Goal: Task Accomplishment & Management: Complete application form

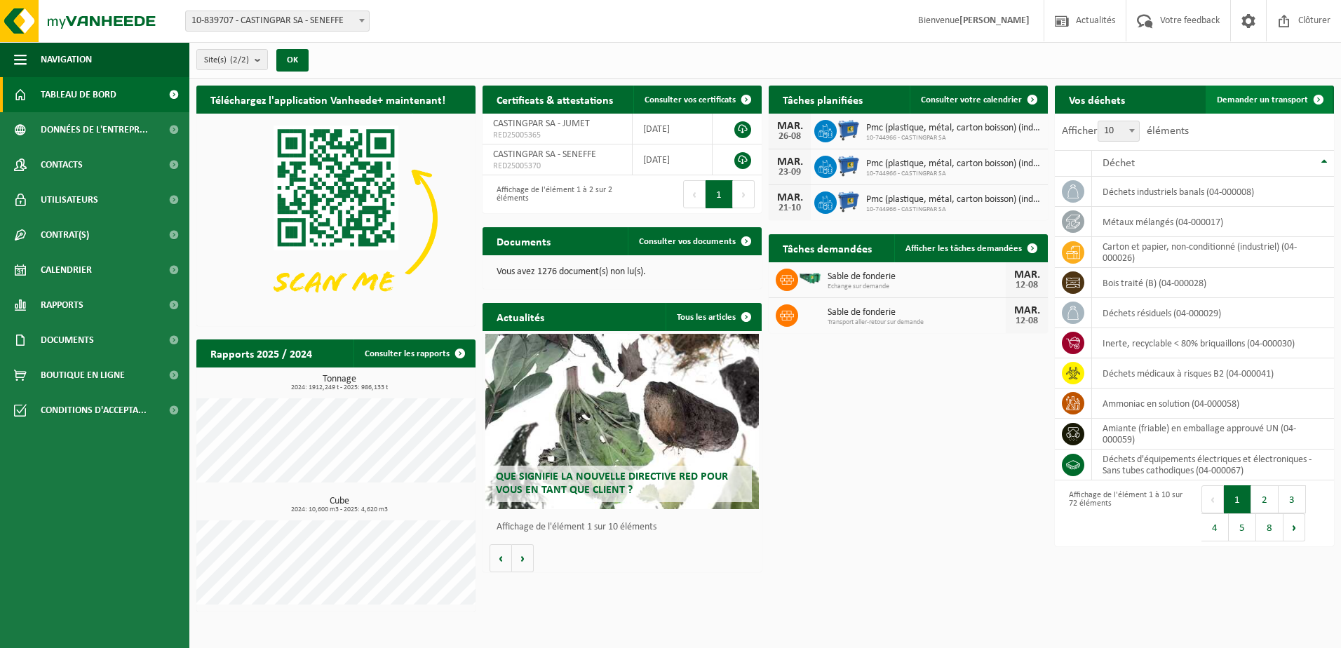
click at [1240, 98] on span "Demander un transport" at bounding box center [1262, 99] width 91 height 9
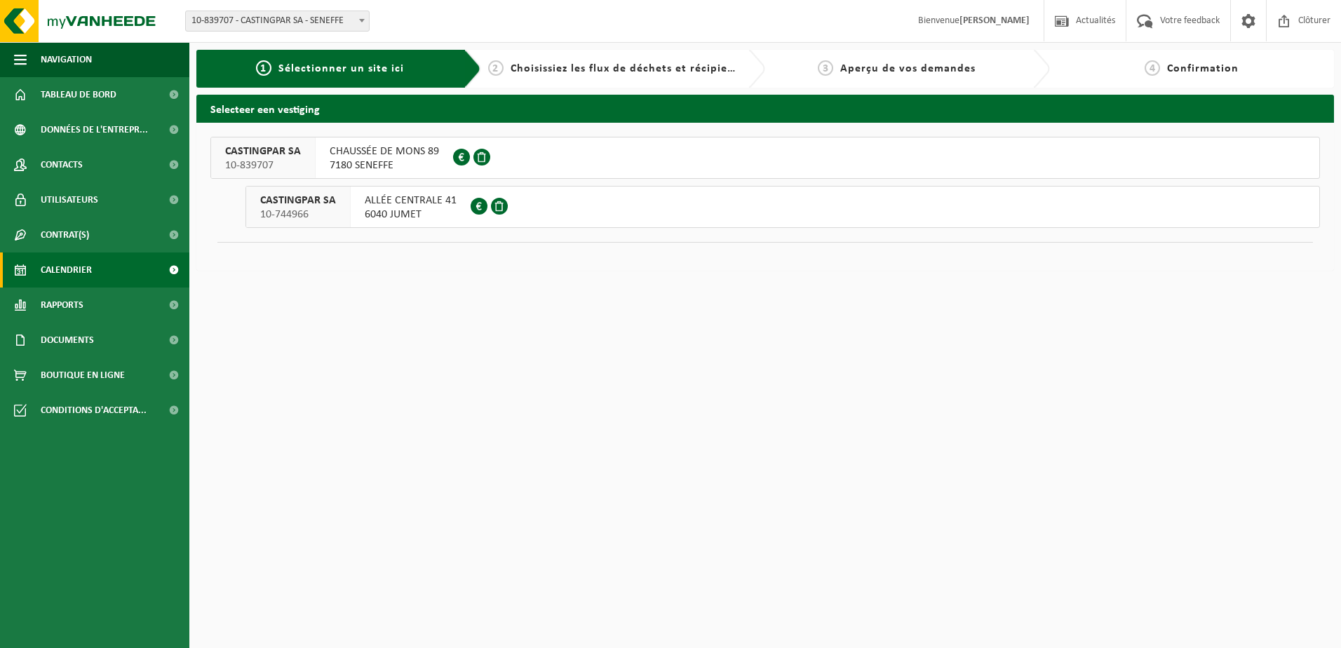
click at [82, 269] on span "Calendrier" at bounding box center [66, 270] width 51 height 35
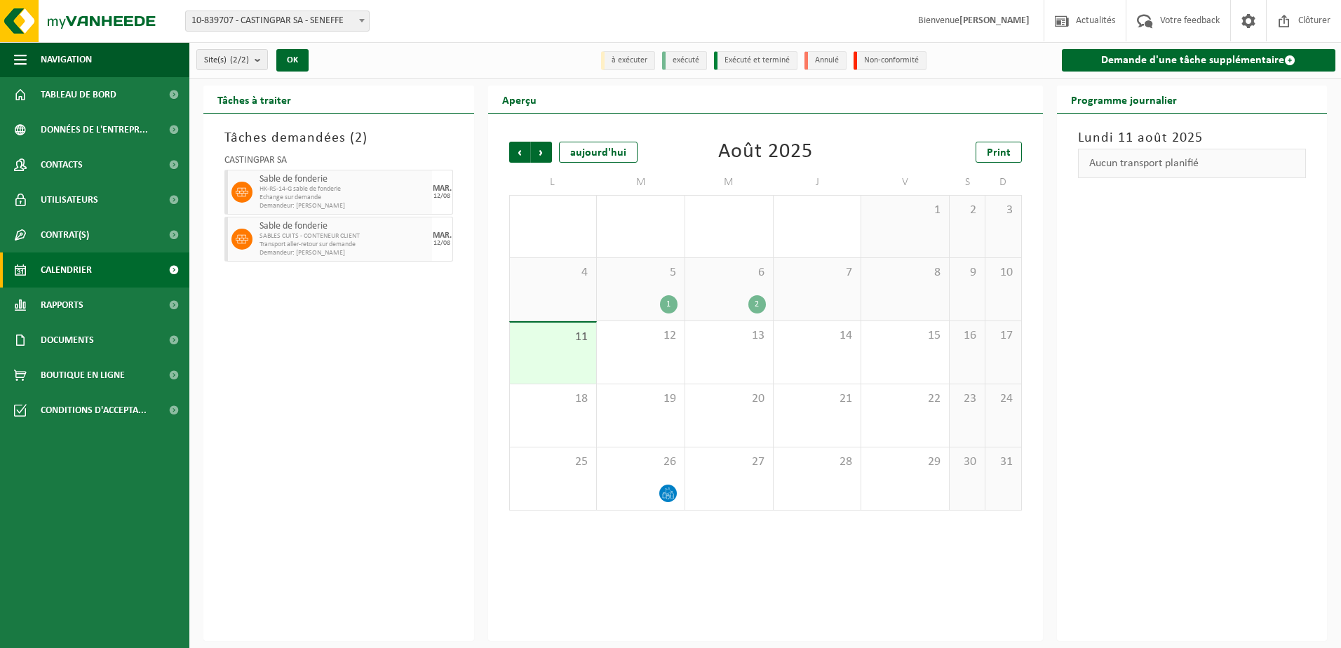
click at [668, 305] on div "1" at bounding box center [669, 304] width 18 height 18
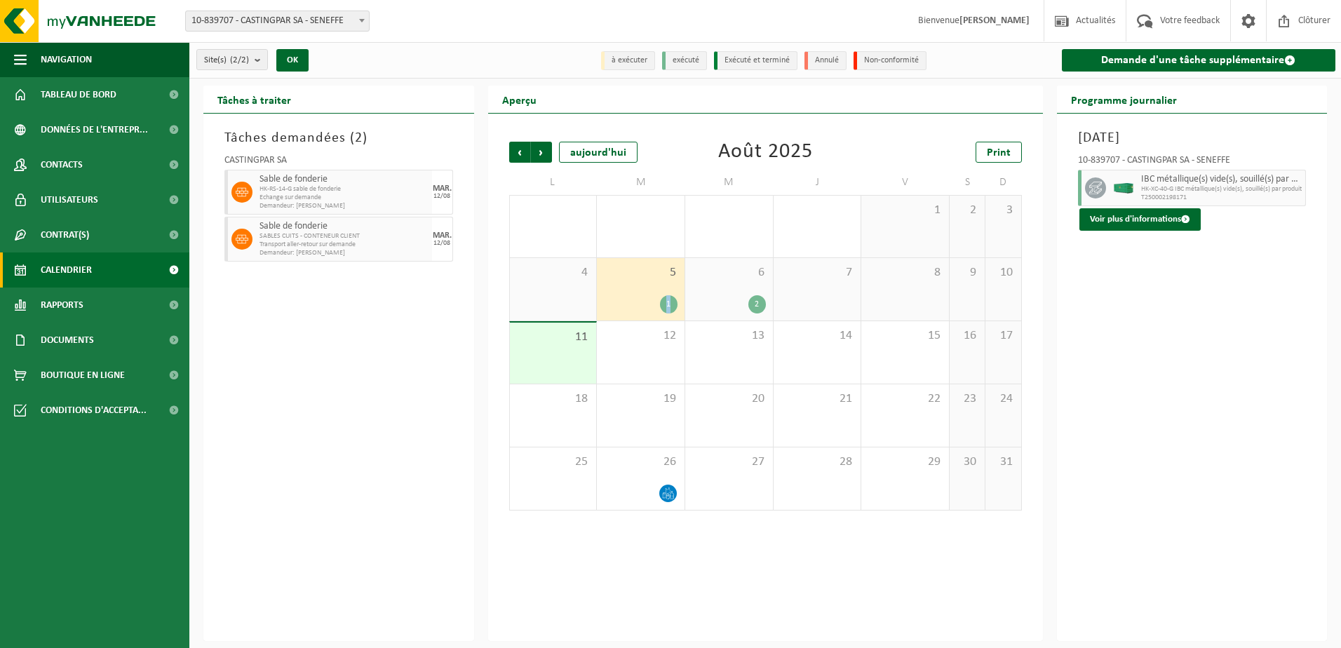
click at [669, 304] on div "1" at bounding box center [669, 304] width 18 height 18
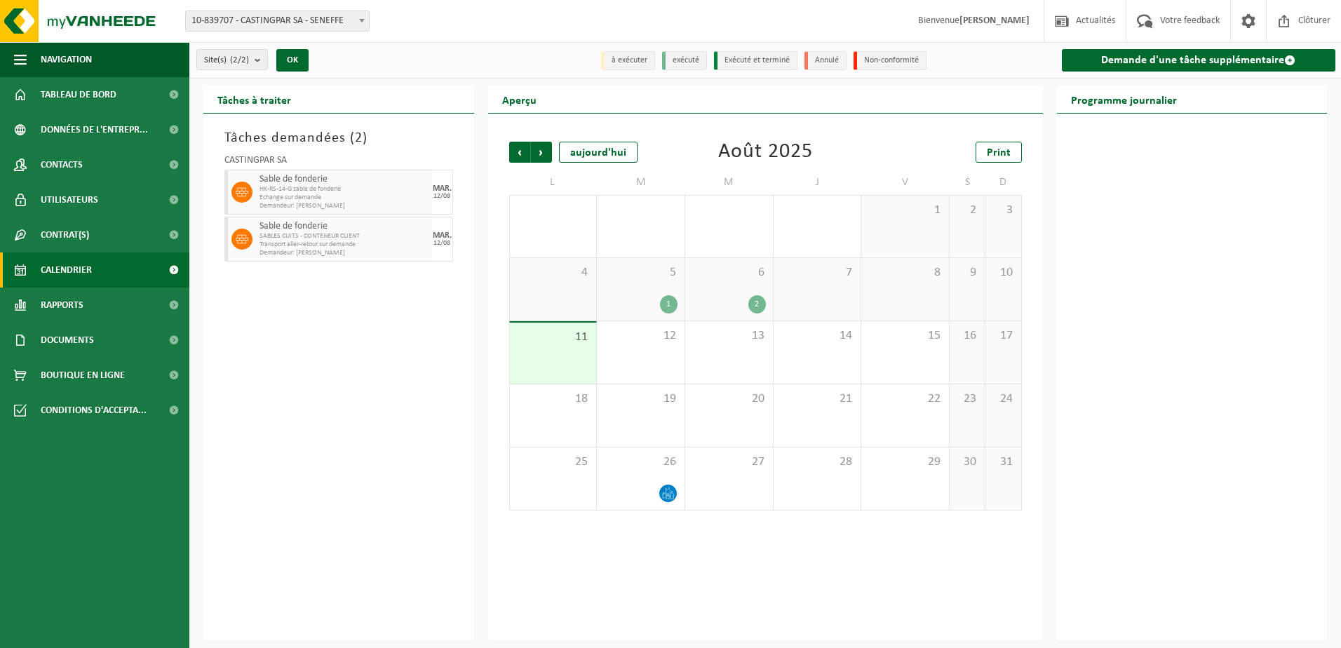
drag, startPoint x: 669, startPoint y: 304, endPoint x: 721, endPoint y: 307, distance: 52.0
click at [721, 307] on div "2" at bounding box center [729, 304] width 74 height 18
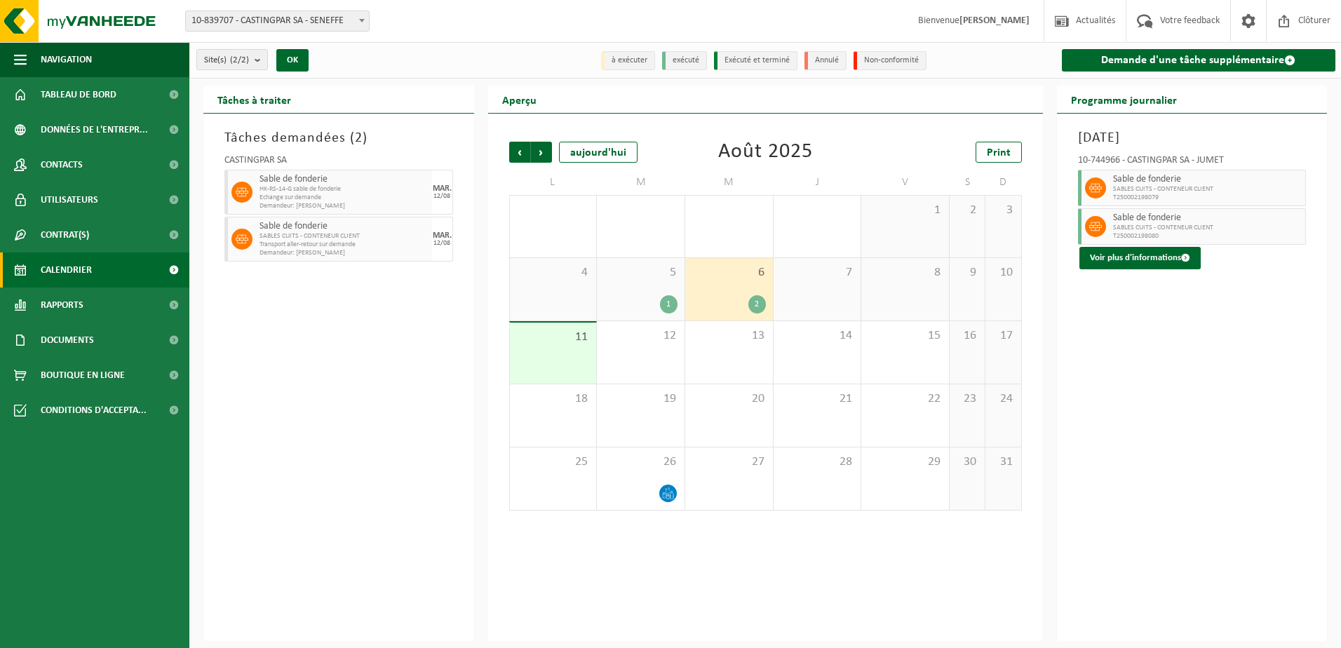
click at [721, 307] on div "2" at bounding box center [729, 304] width 74 height 18
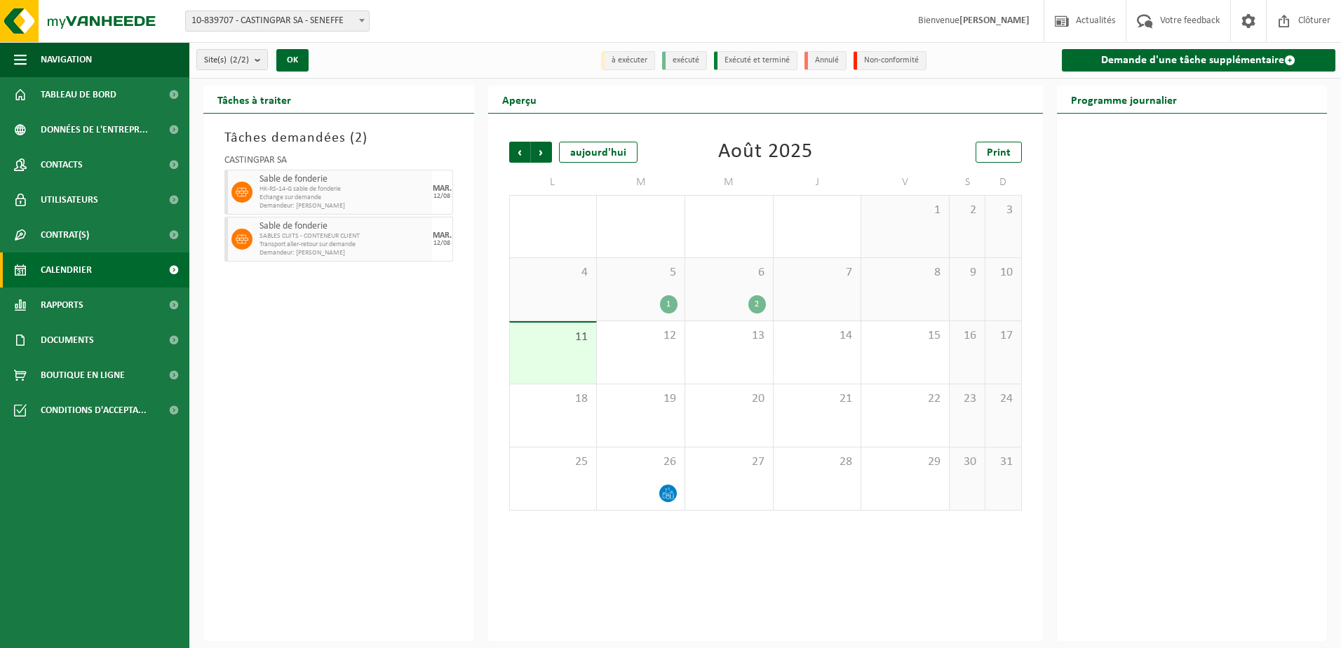
click at [722, 308] on div "2" at bounding box center [729, 304] width 74 height 18
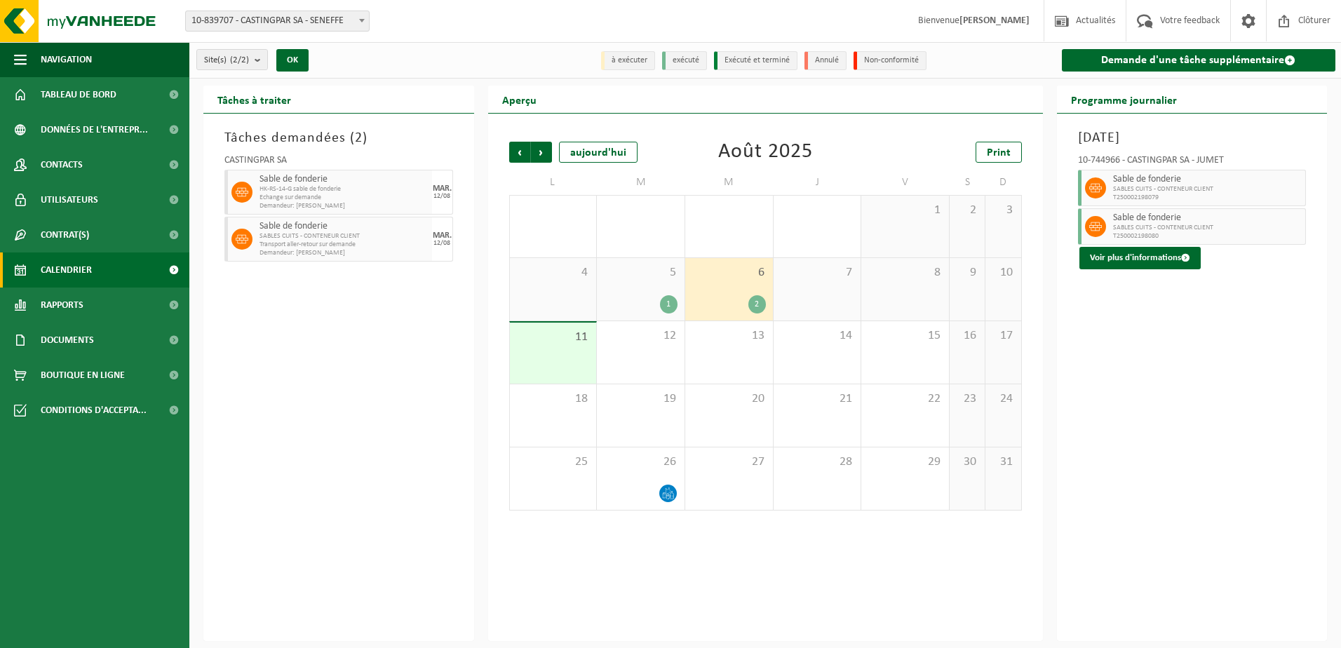
click at [755, 307] on div "2" at bounding box center [757, 304] width 18 height 18
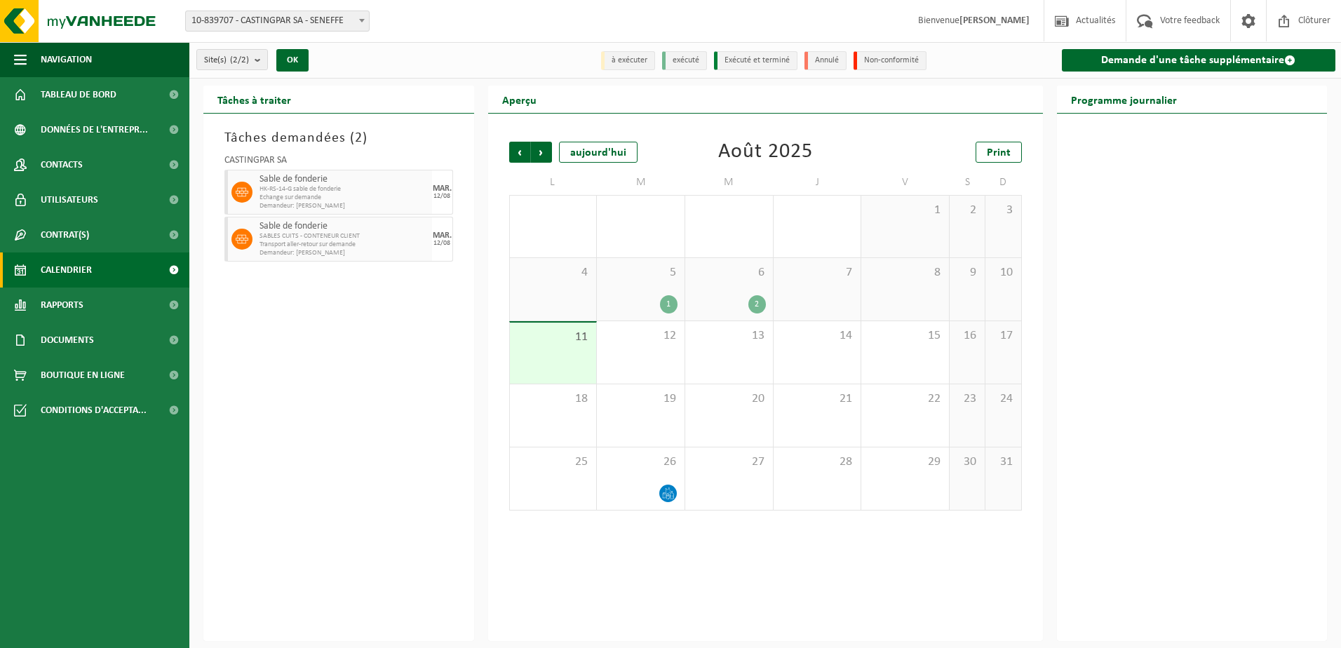
click at [755, 307] on div "2" at bounding box center [757, 304] width 18 height 18
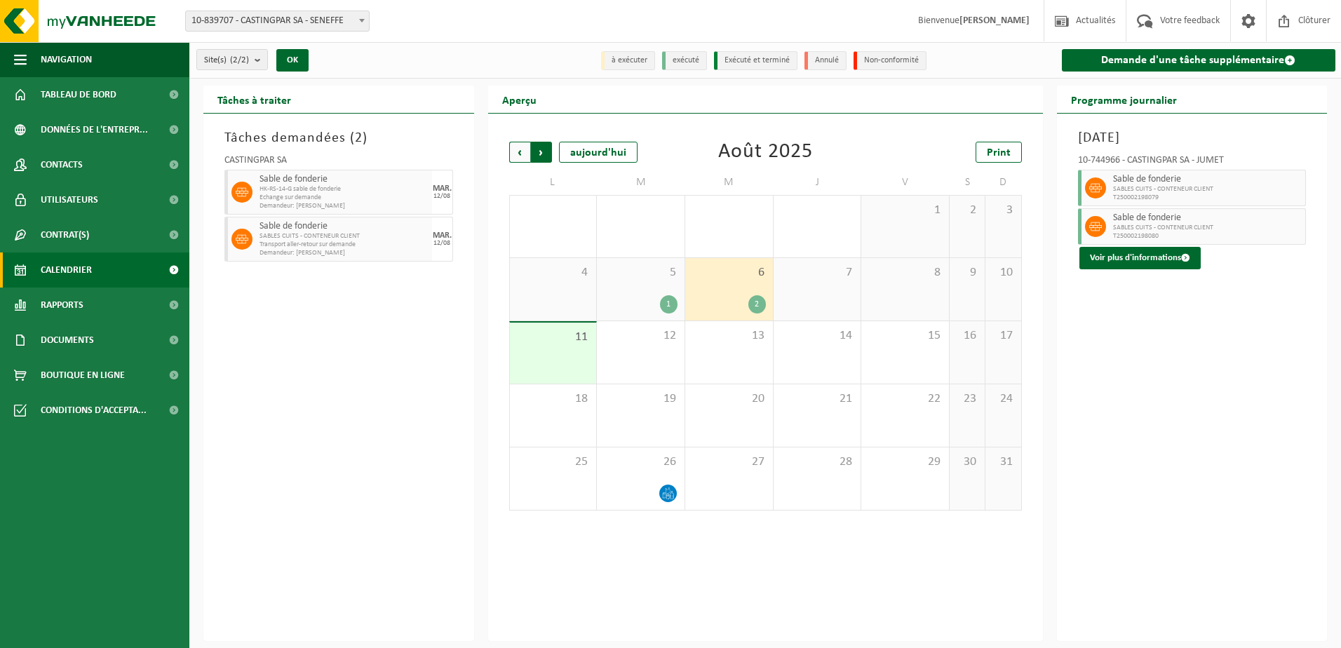
click at [516, 153] on span "Précédent" at bounding box center [519, 152] width 21 height 21
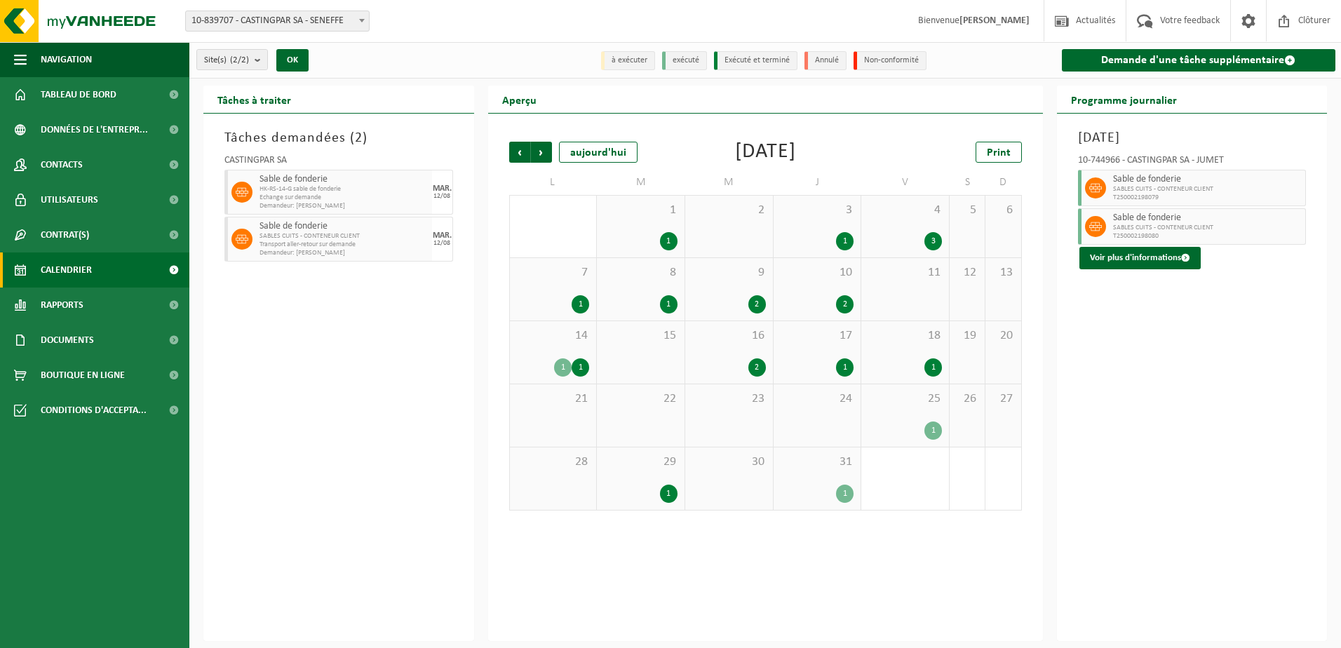
click at [931, 431] on div "1" at bounding box center [934, 431] width 18 height 18
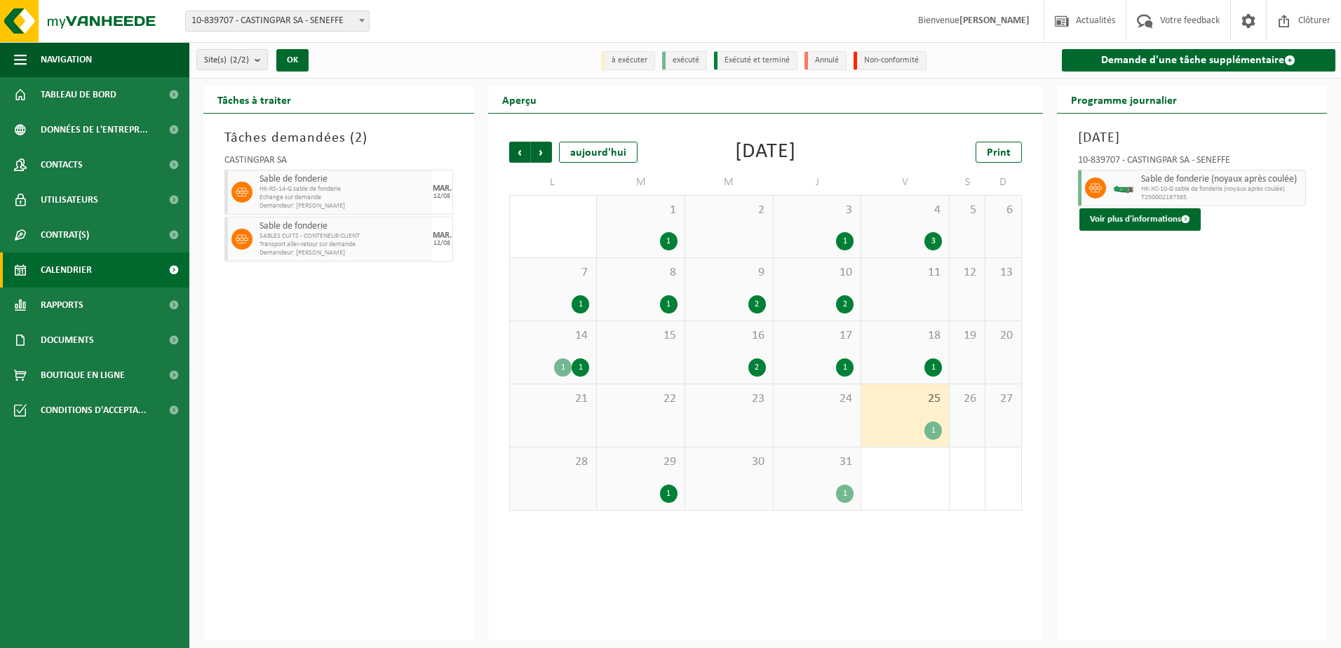
click at [930, 360] on div "1" at bounding box center [934, 367] width 18 height 18
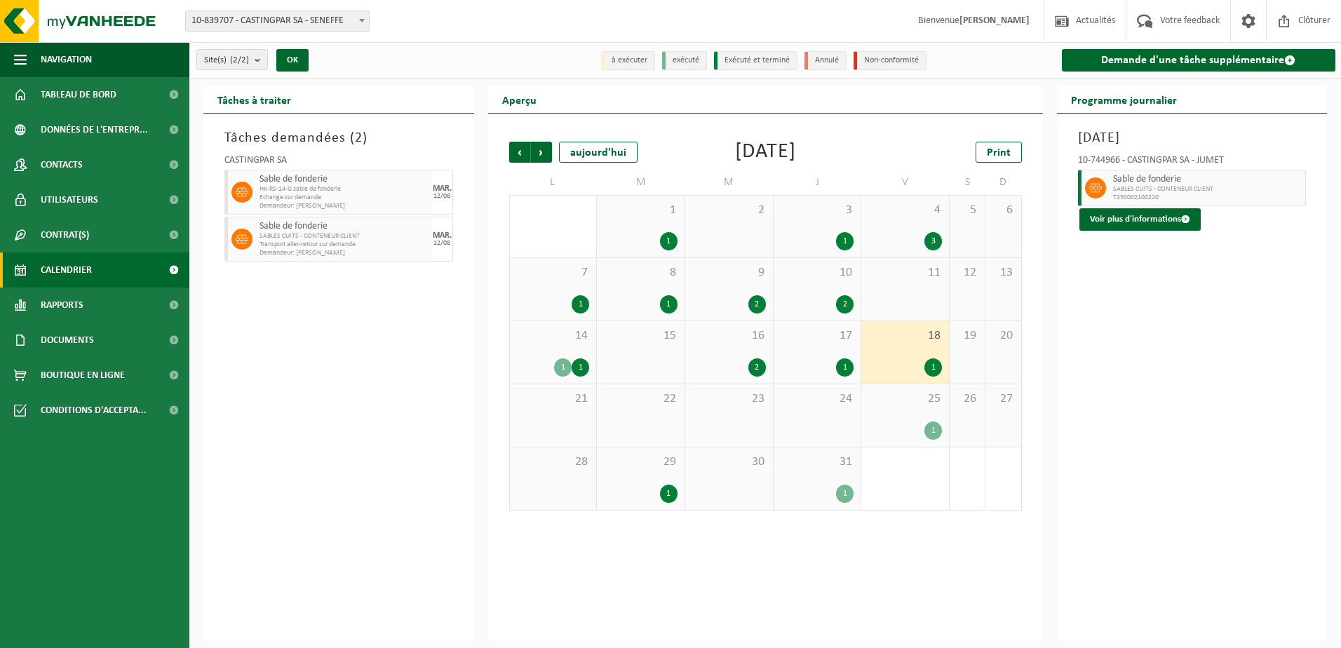
click at [849, 368] on div "1" at bounding box center [845, 367] width 18 height 18
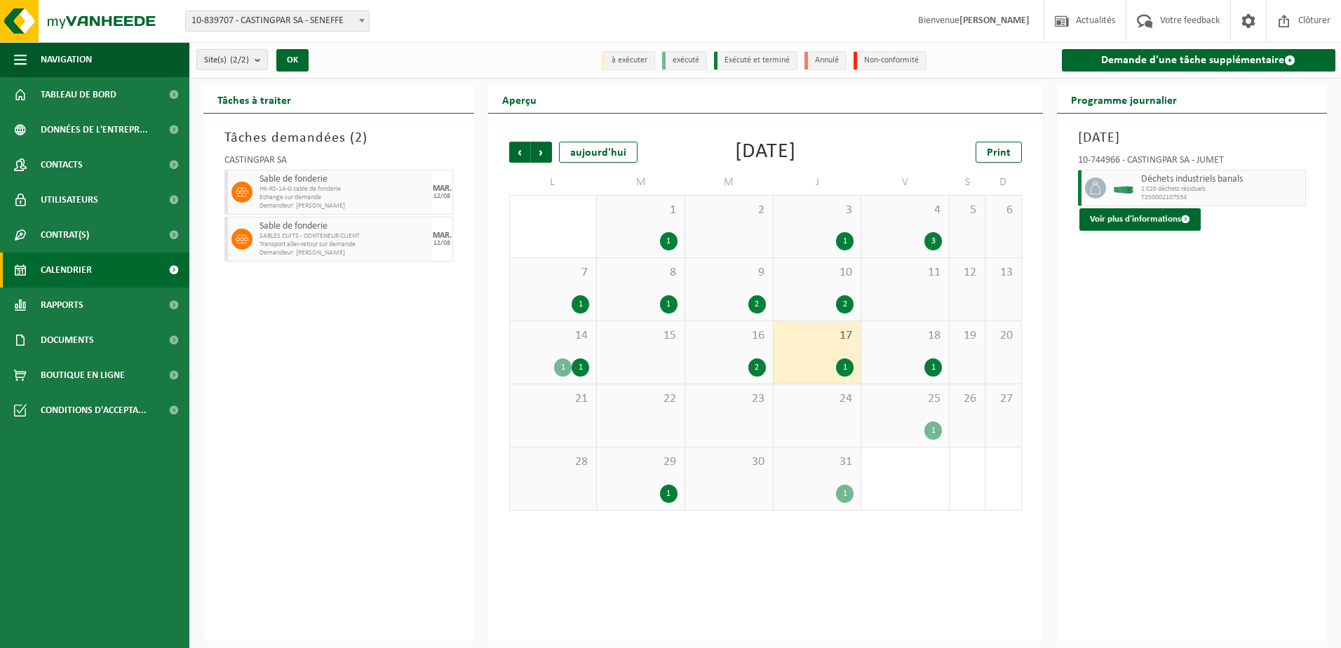
click at [755, 371] on div "2" at bounding box center [757, 367] width 18 height 18
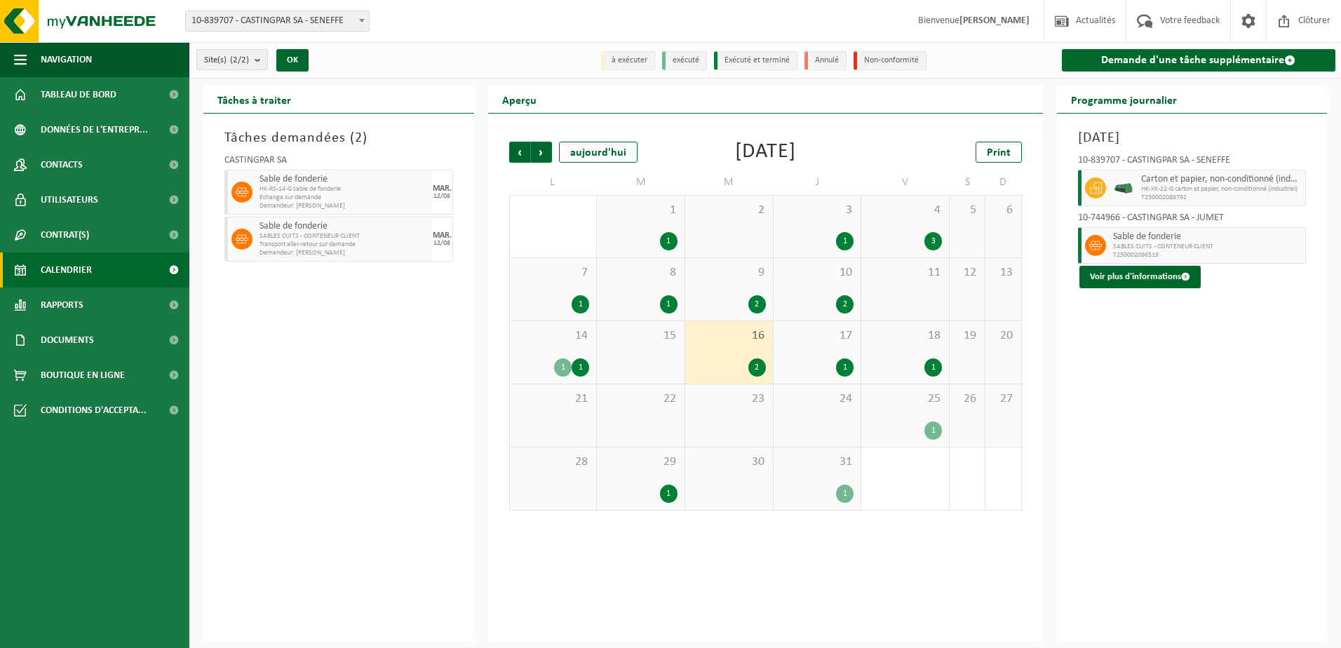
click at [584, 363] on div "1" at bounding box center [581, 367] width 18 height 18
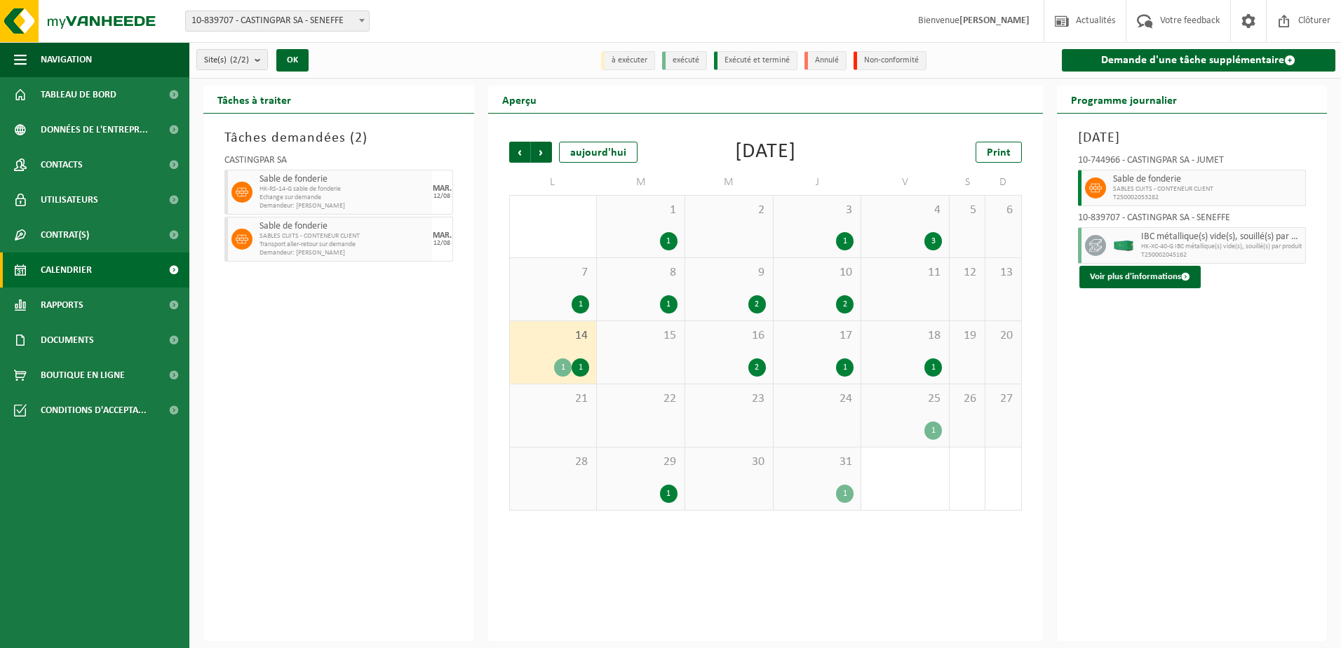
click at [840, 300] on div "2" at bounding box center [845, 304] width 18 height 18
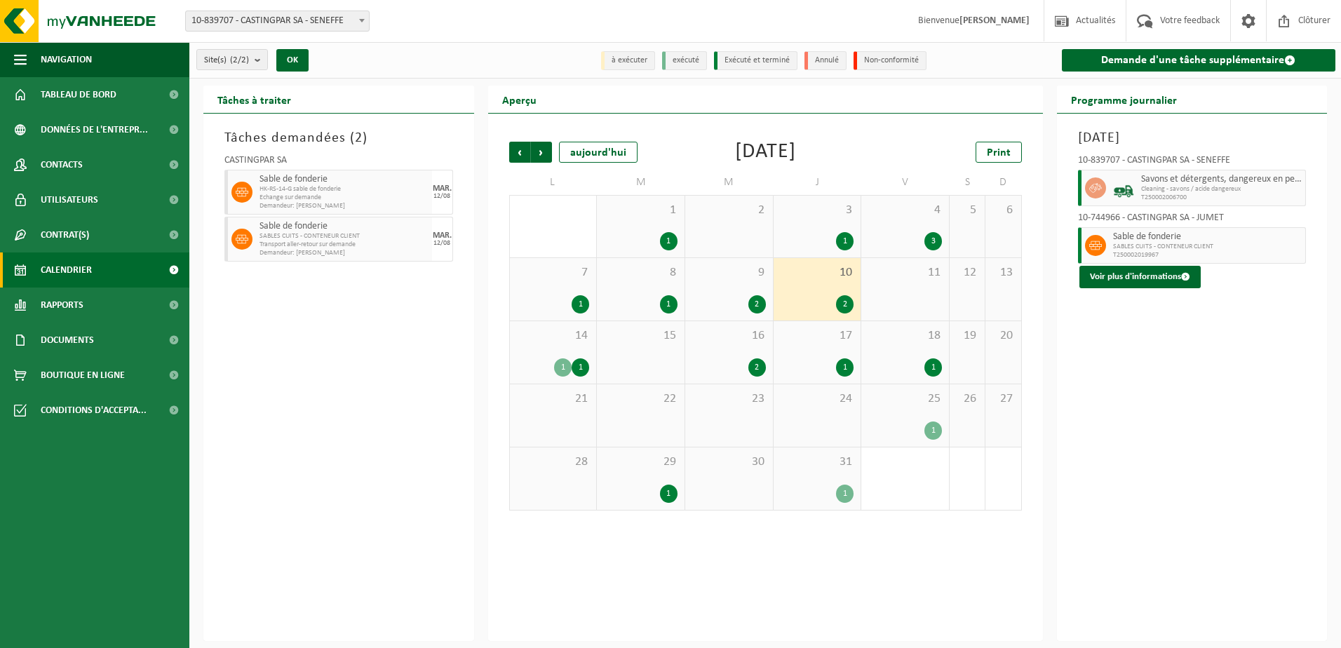
click at [757, 309] on div "2" at bounding box center [757, 304] width 18 height 18
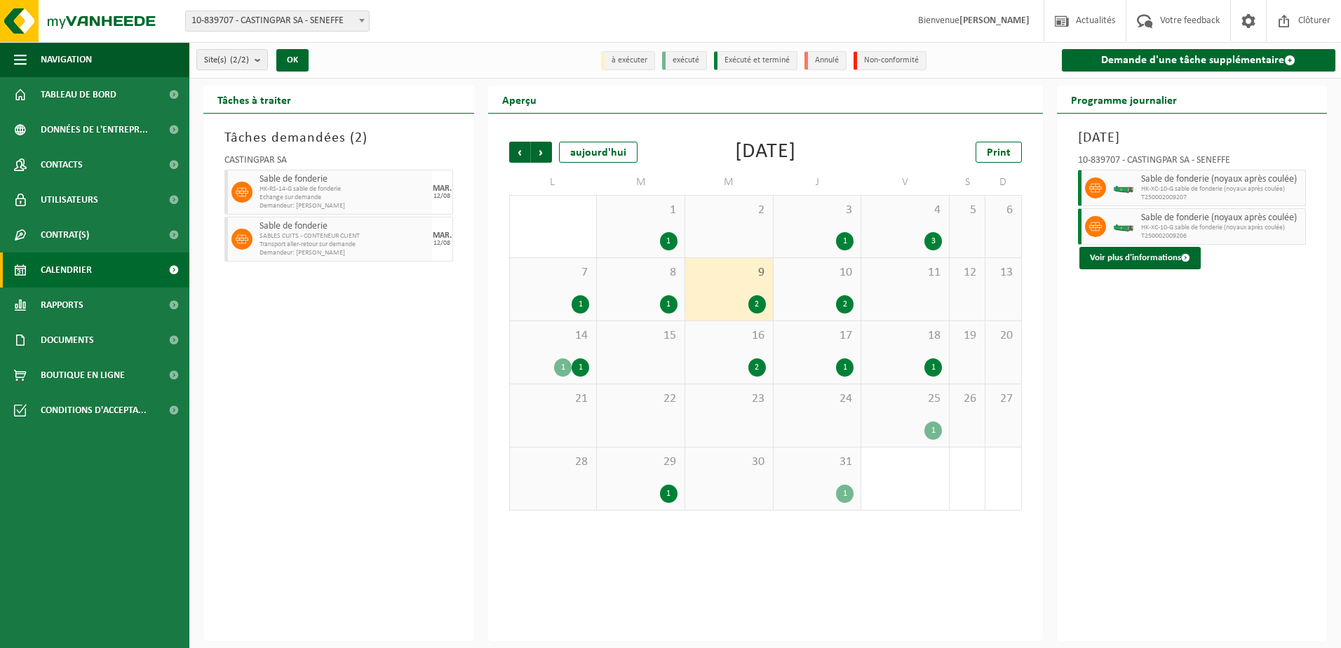
click at [668, 306] on div "1" at bounding box center [669, 304] width 18 height 18
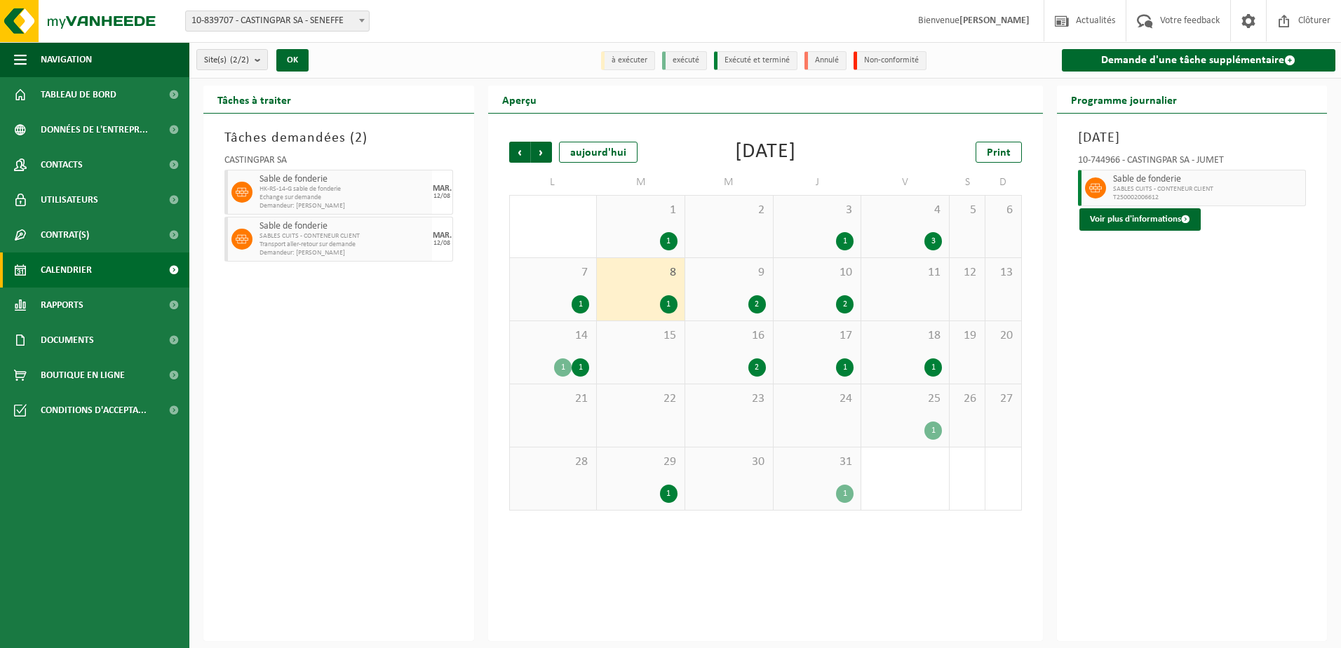
click at [580, 305] on div "1" at bounding box center [581, 304] width 18 height 18
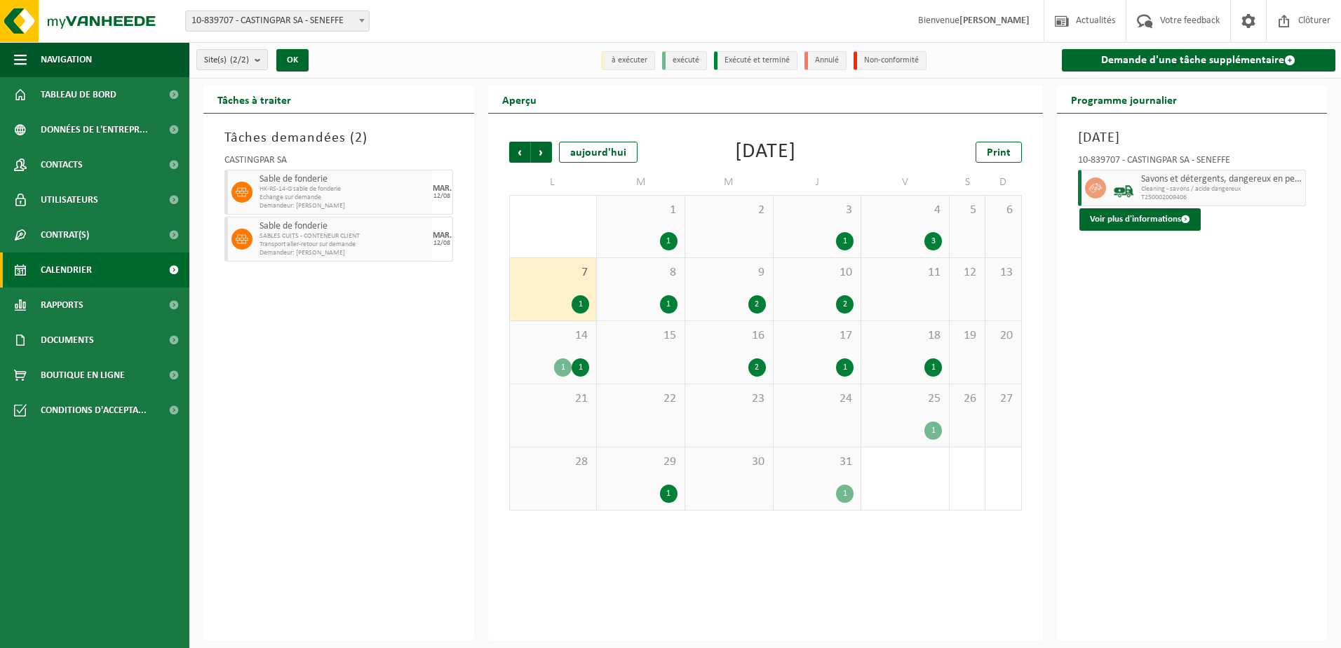
click at [943, 243] on div "4 3" at bounding box center [905, 227] width 88 height 62
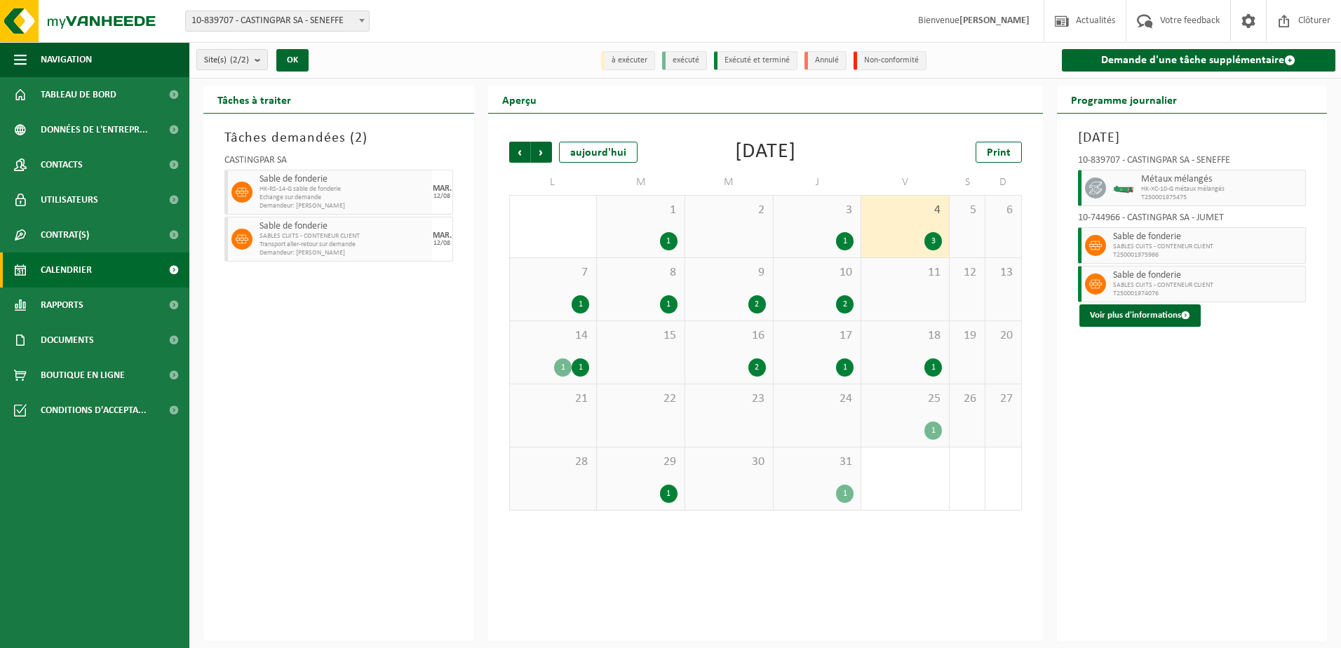
click at [851, 243] on div "1" at bounding box center [845, 241] width 18 height 18
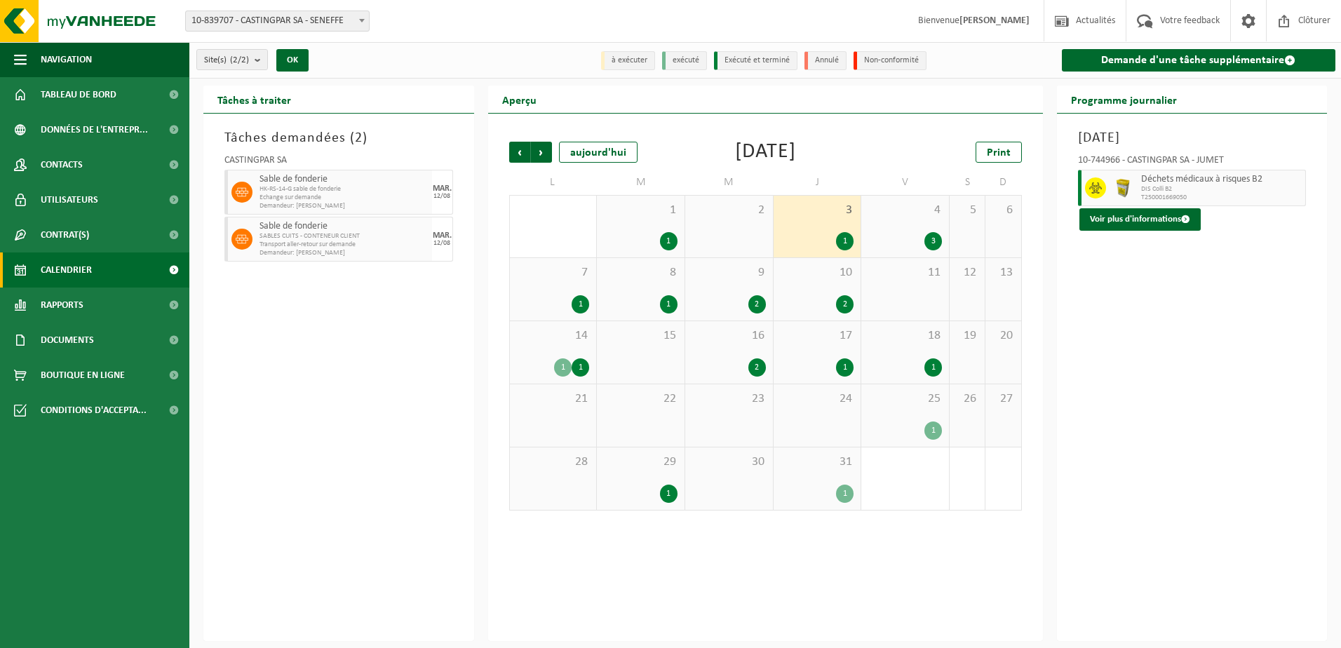
click at [663, 242] on div "1" at bounding box center [669, 241] width 18 height 18
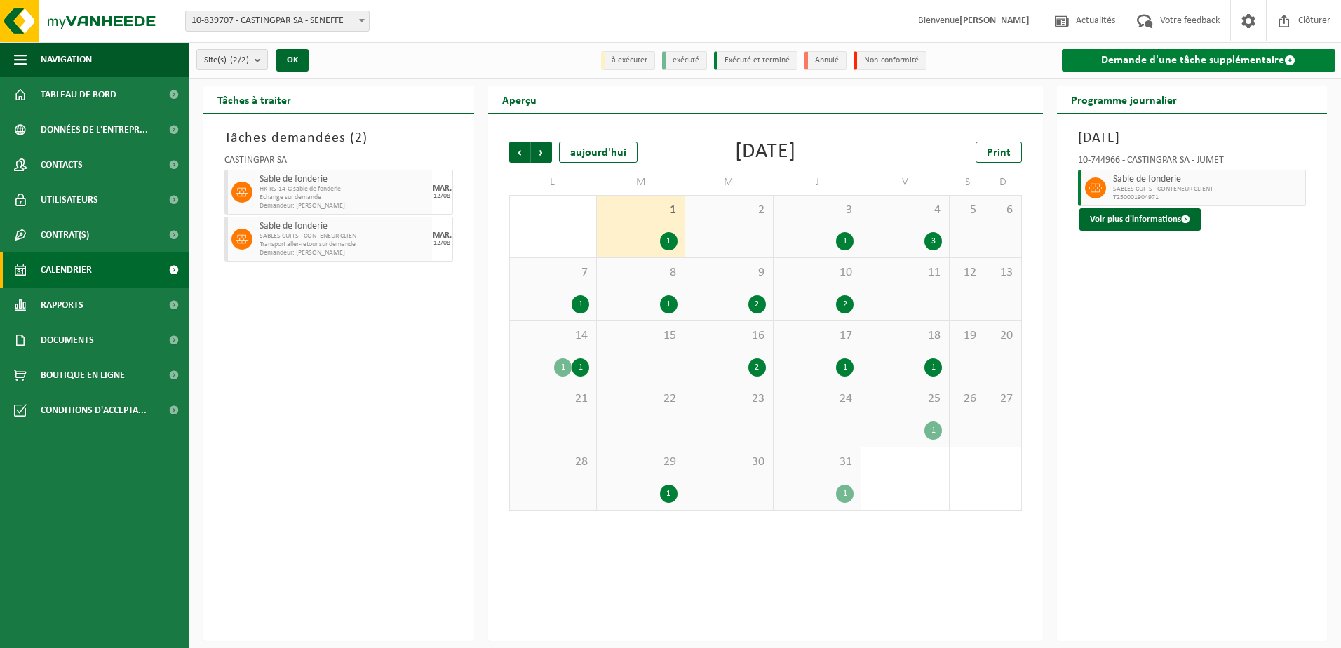
click at [1230, 60] on link "Demande d'une tâche supplémentaire" at bounding box center [1199, 60] width 274 height 22
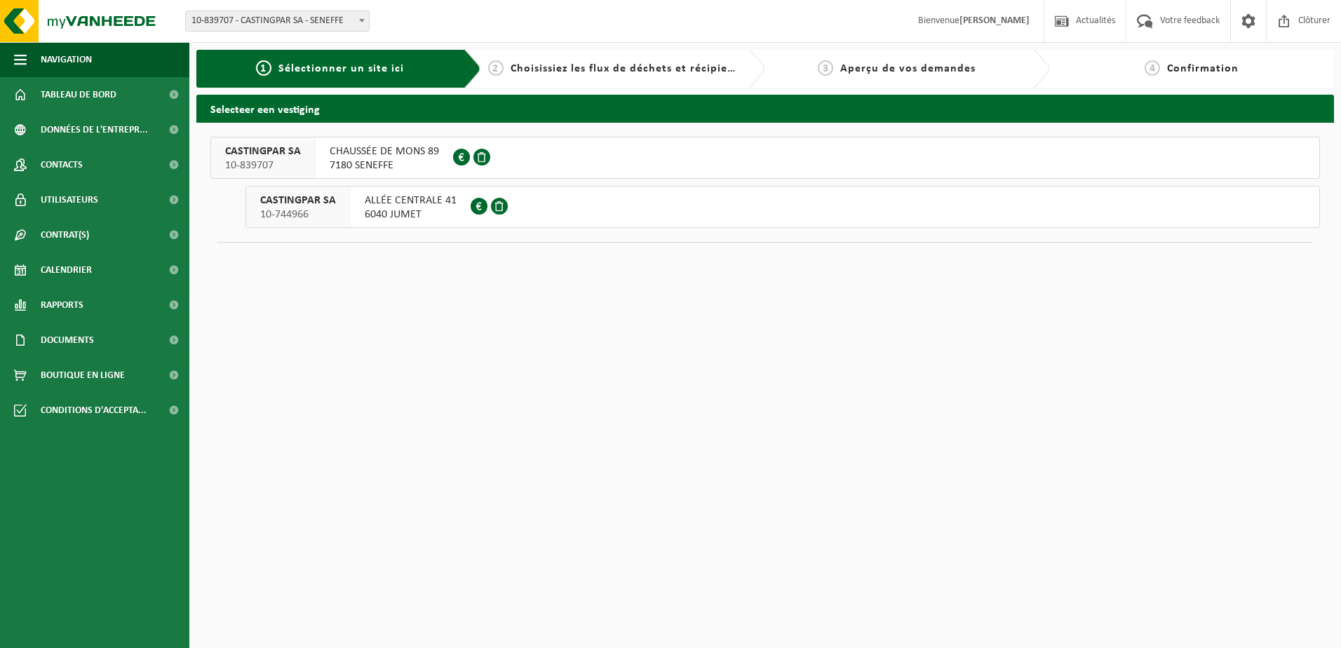
click at [603, 158] on button "CASTINGPAR SA 10-839707 CHAUSSÉE DE MONS 89 7180 SENEFFE 0418.306.164" at bounding box center [765, 158] width 1110 height 42
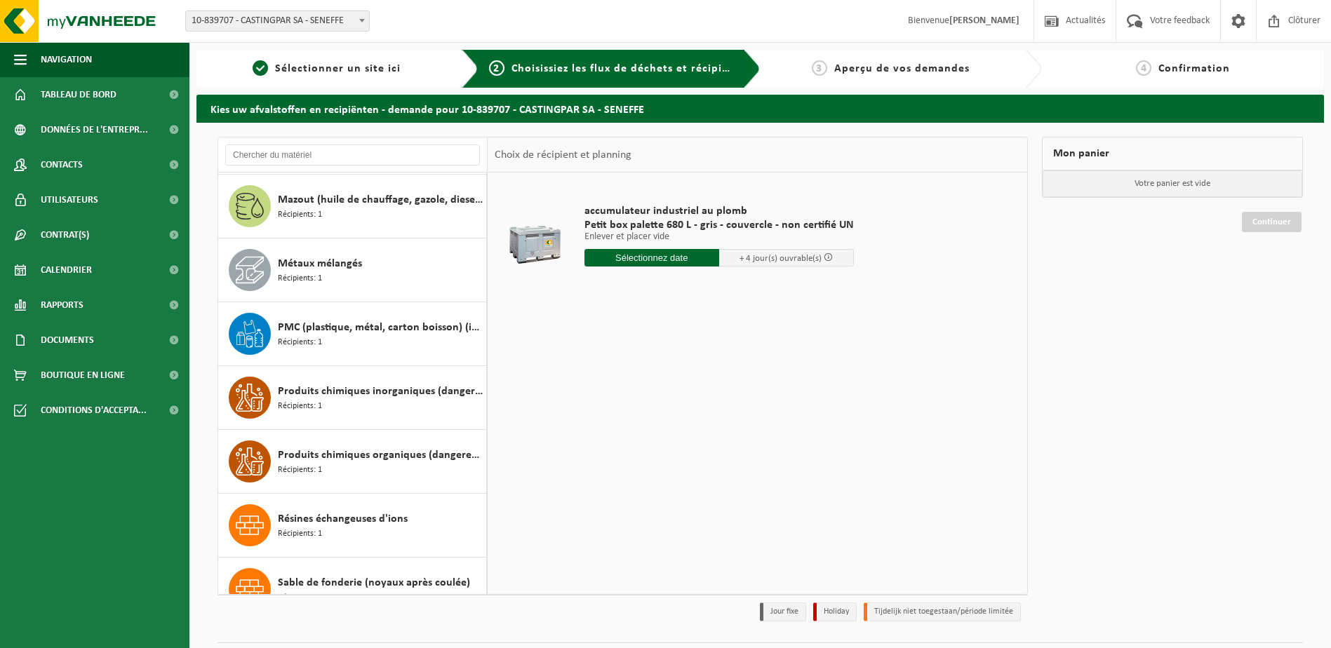
scroll to position [2323, 0]
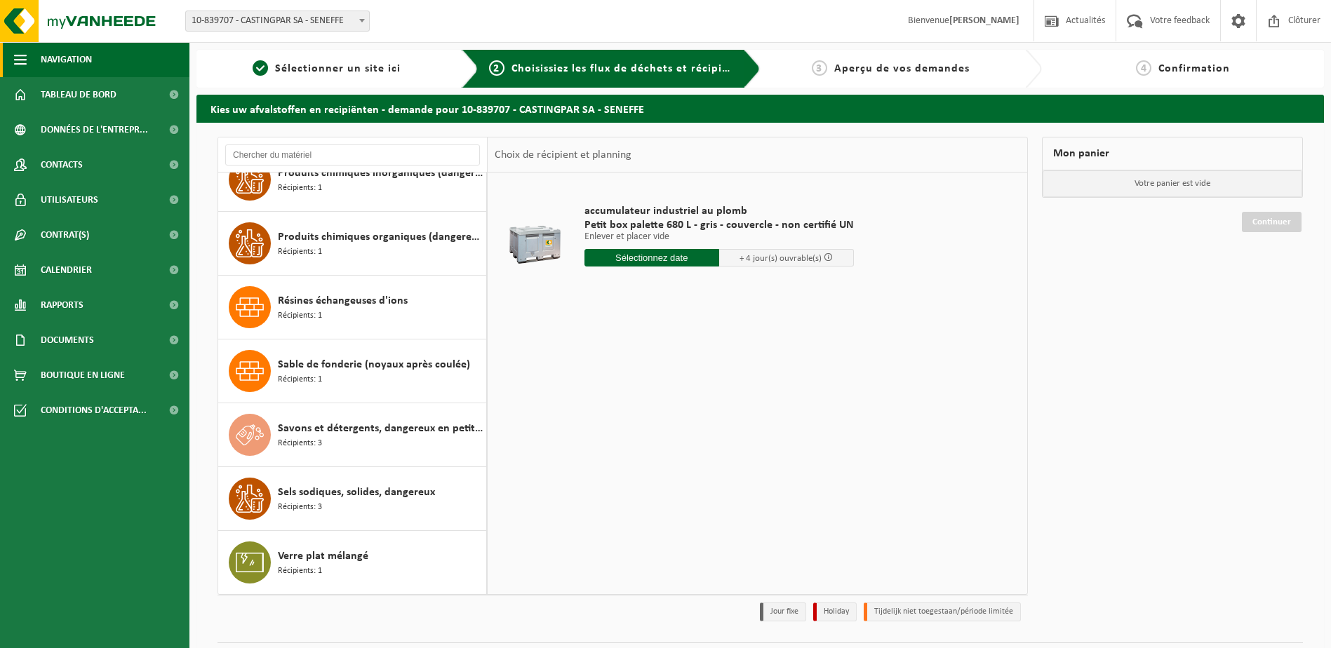
click at [79, 69] on span "Navigation" at bounding box center [66, 59] width 51 height 35
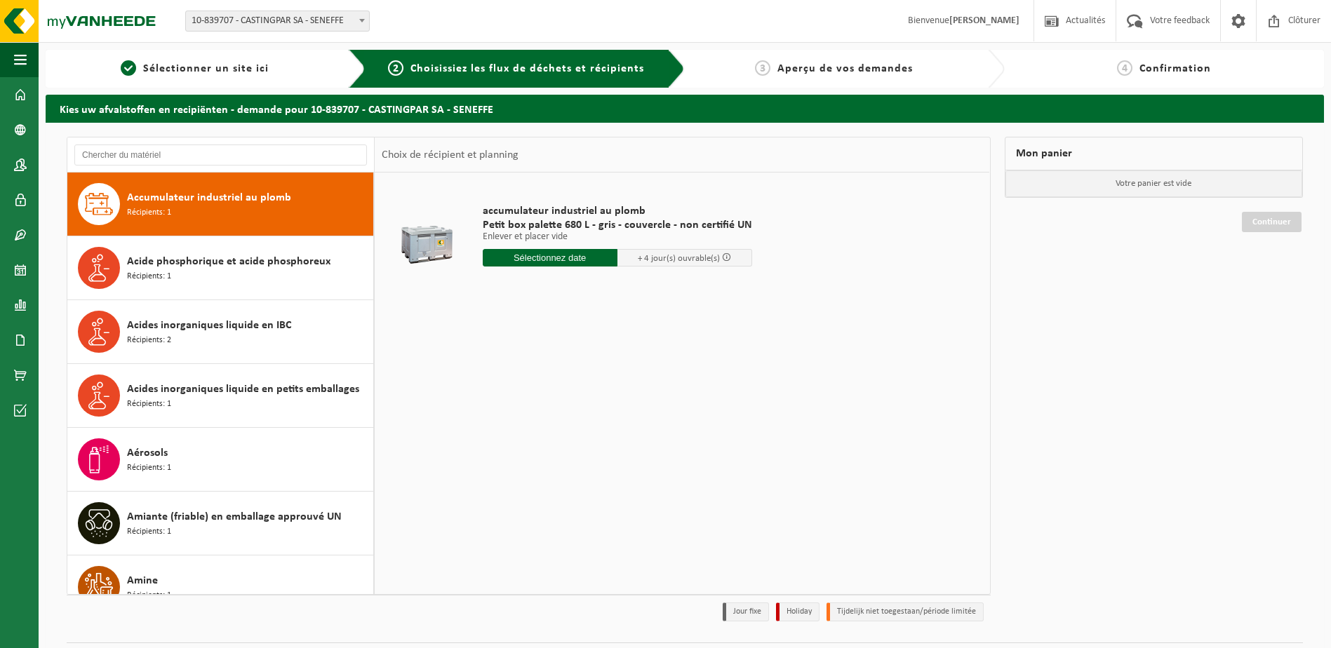
click at [358, 24] on span at bounding box center [362, 20] width 14 height 18
select select "6262"
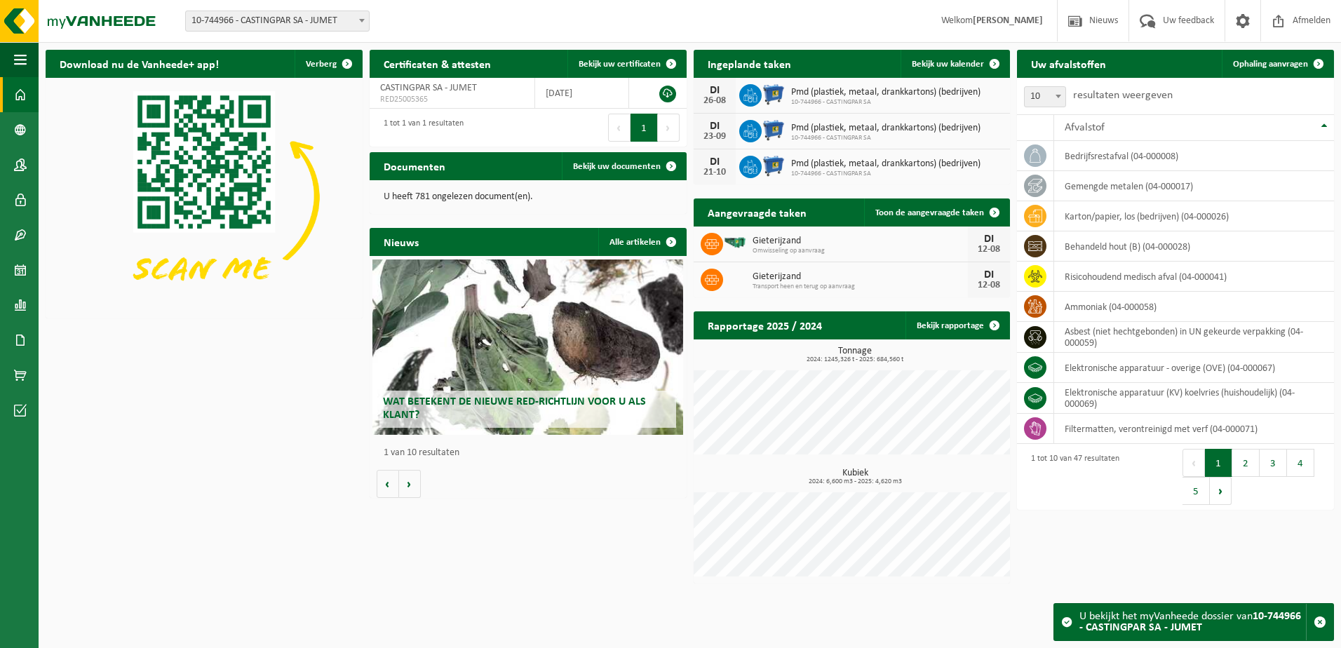
click at [355, 17] on span at bounding box center [362, 20] width 14 height 18
select select "91684"
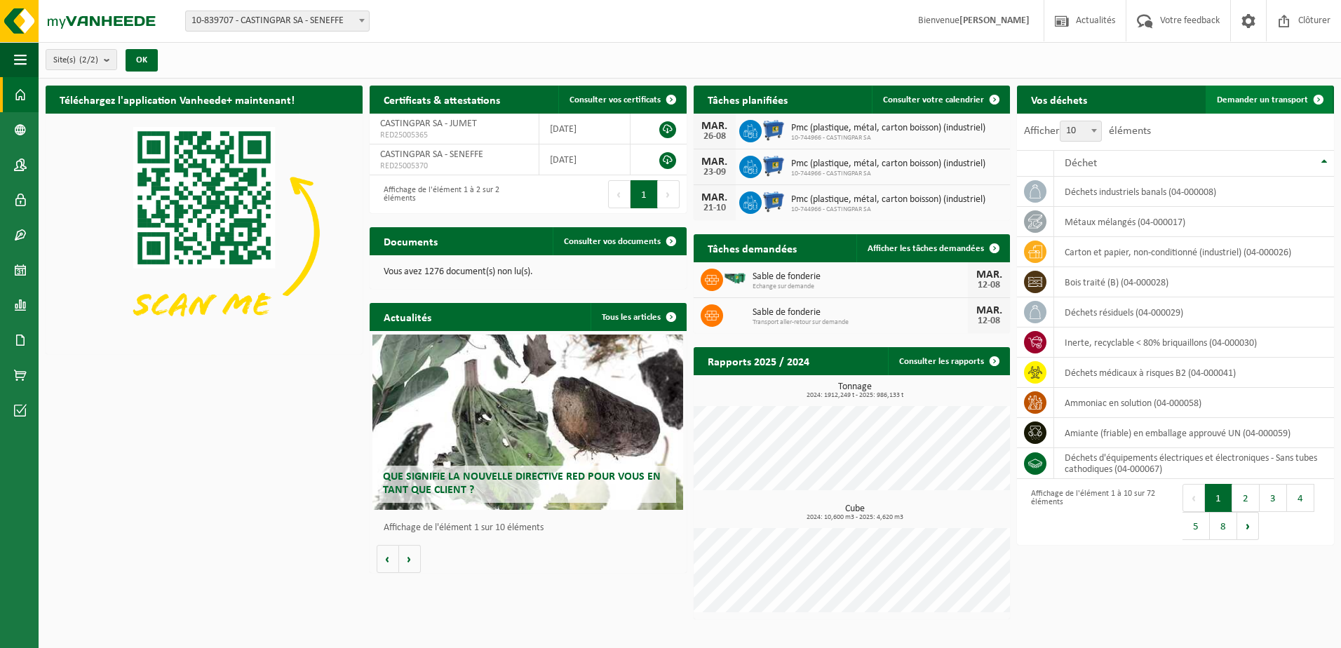
click at [1232, 99] on span "Demander un transport" at bounding box center [1262, 99] width 91 height 9
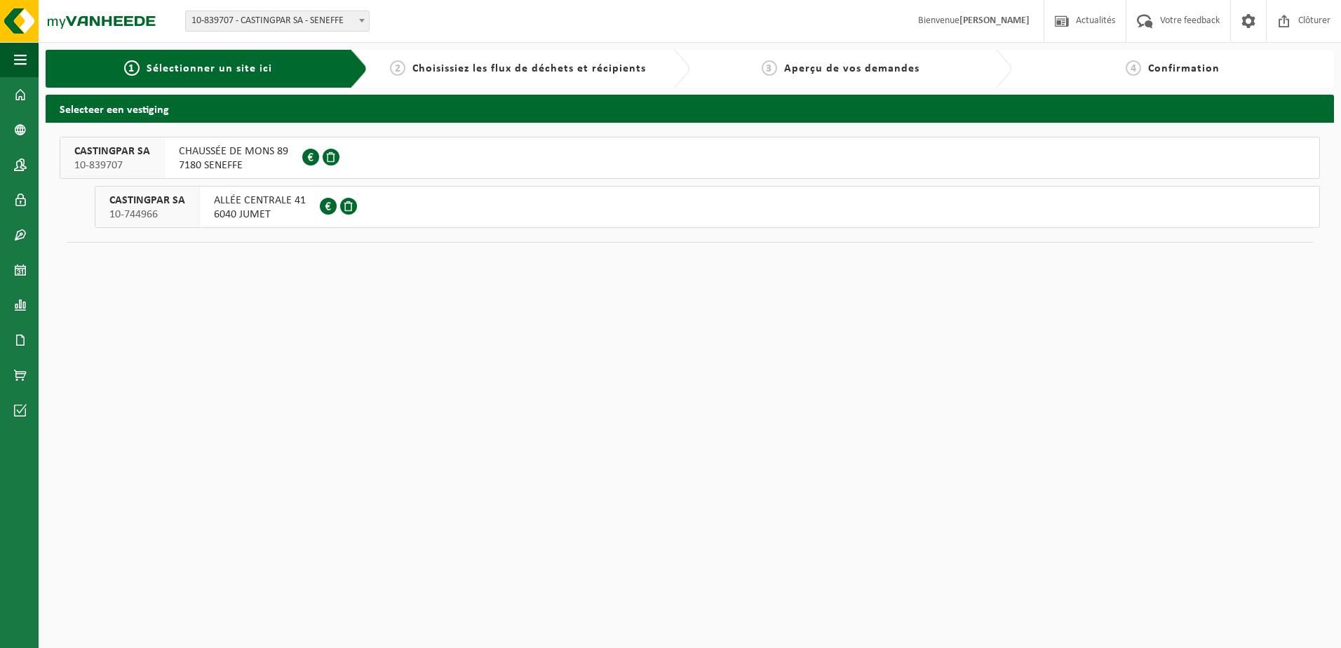
click at [275, 168] on span "7180 SENEFFE" at bounding box center [233, 166] width 109 height 14
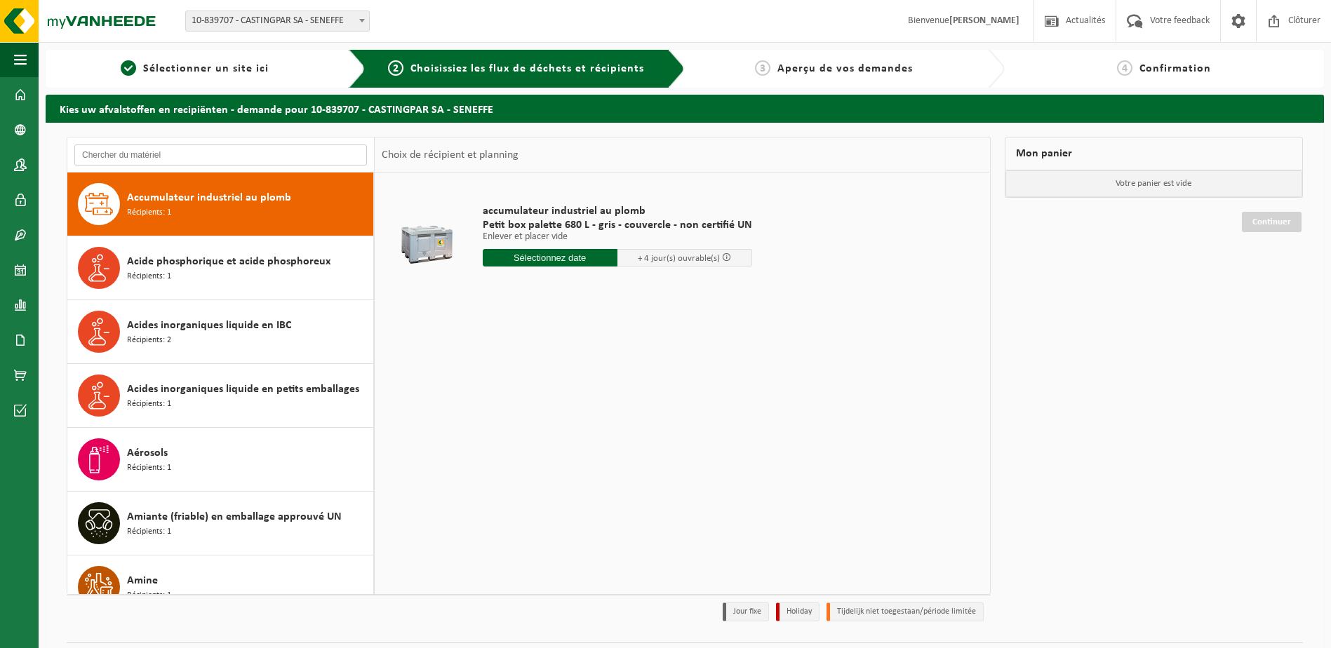
click at [272, 156] on input "text" at bounding box center [220, 155] width 293 height 21
click at [272, 154] on input "text" at bounding box center [220, 155] width 293 height 21
type input "c"
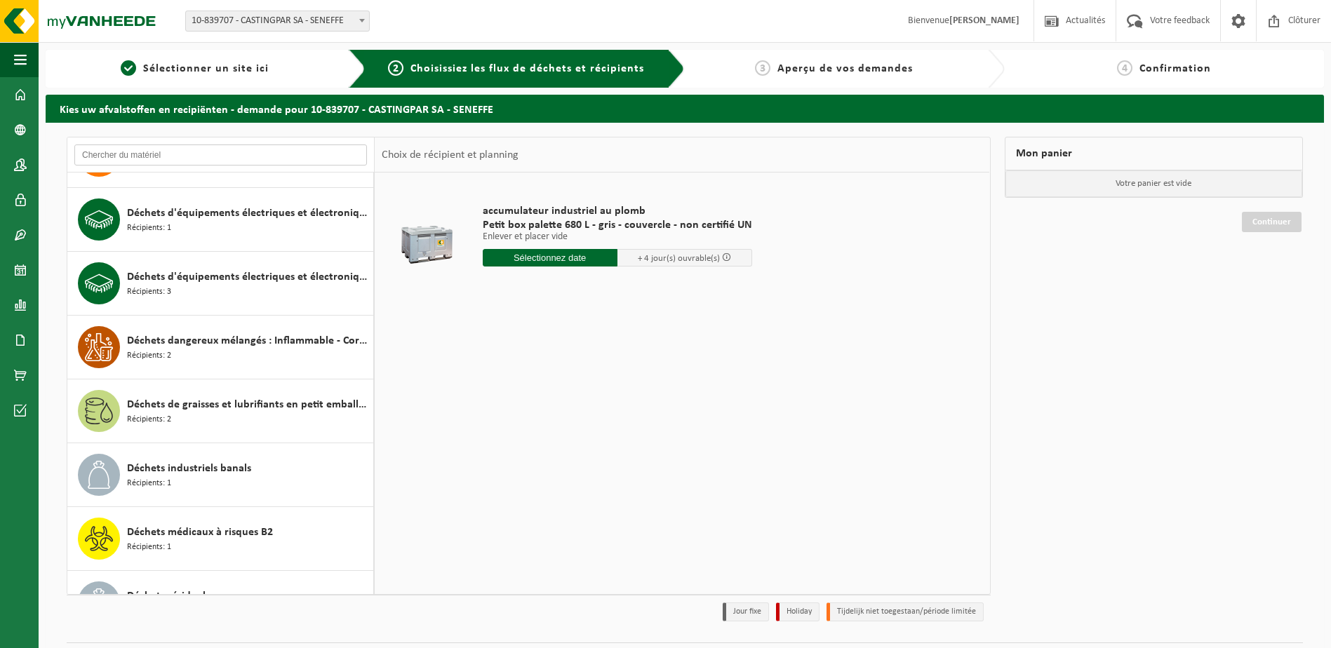
scroll to position [912, 0]
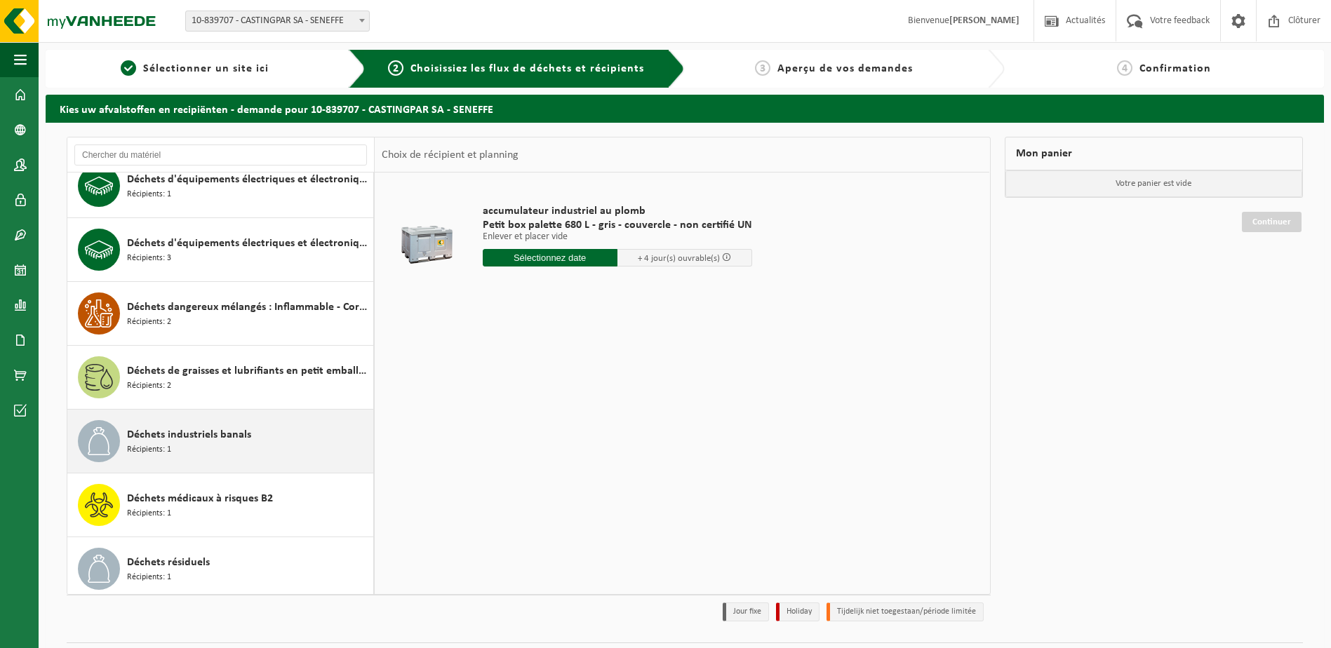
click at [271, 457] on div "Déchets industriels banals Récipients: 1" at bounding box center [248, 441] width 243 height 42
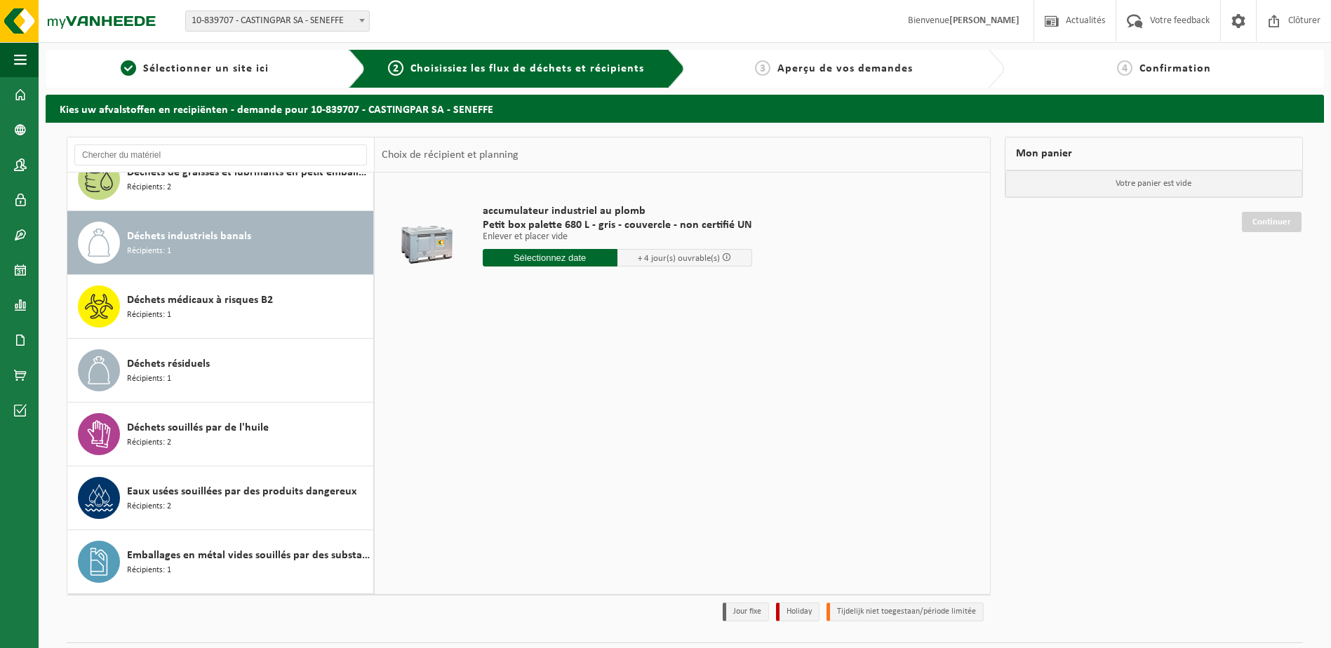
scroll to position [1149, 0]
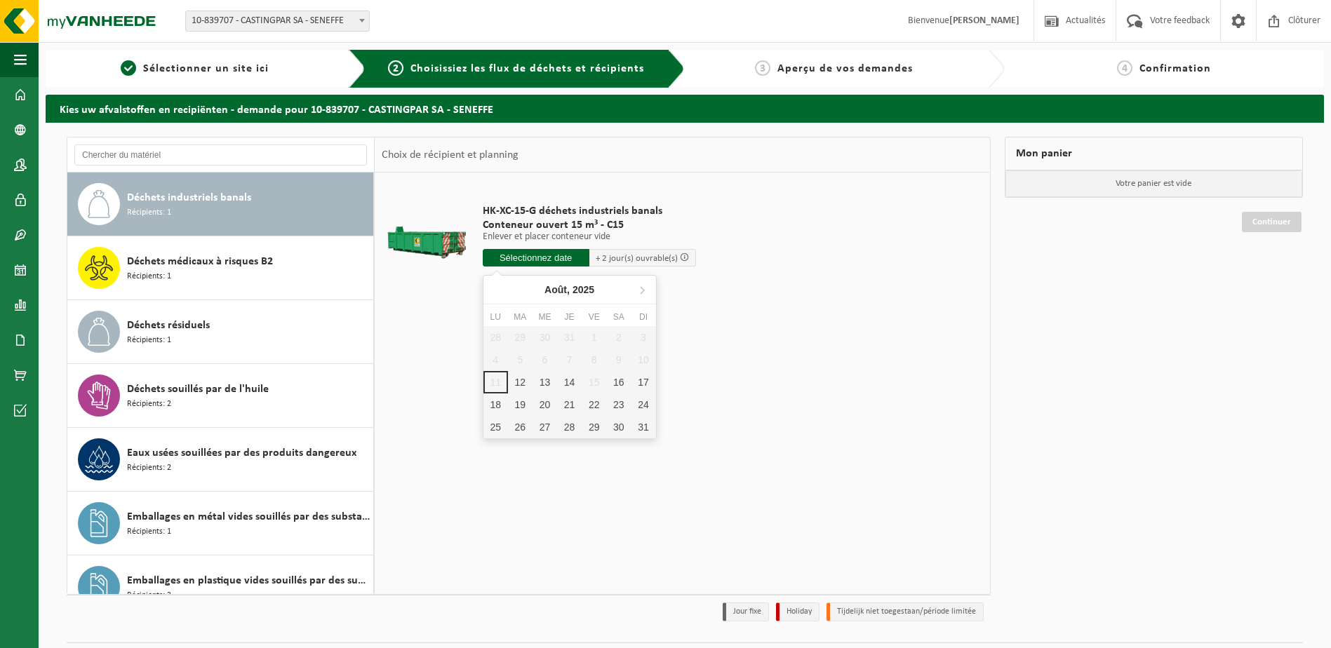
click at [513, 255] on input "text" at bounding box center [536, 258] width 107 height 18
click at [520, 384] on div "12" at bounding box center [520, 382] width 25 height 22
type input "à partir de 2025-08-12"
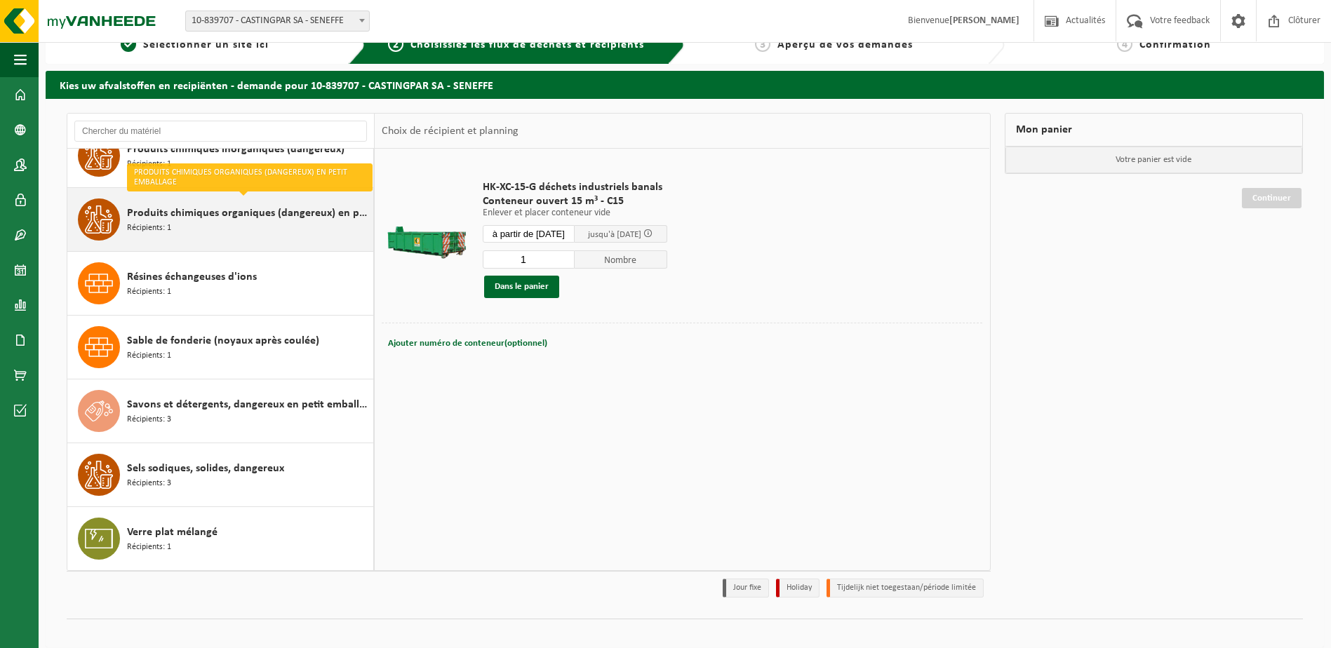
scroll to position [37, 0]
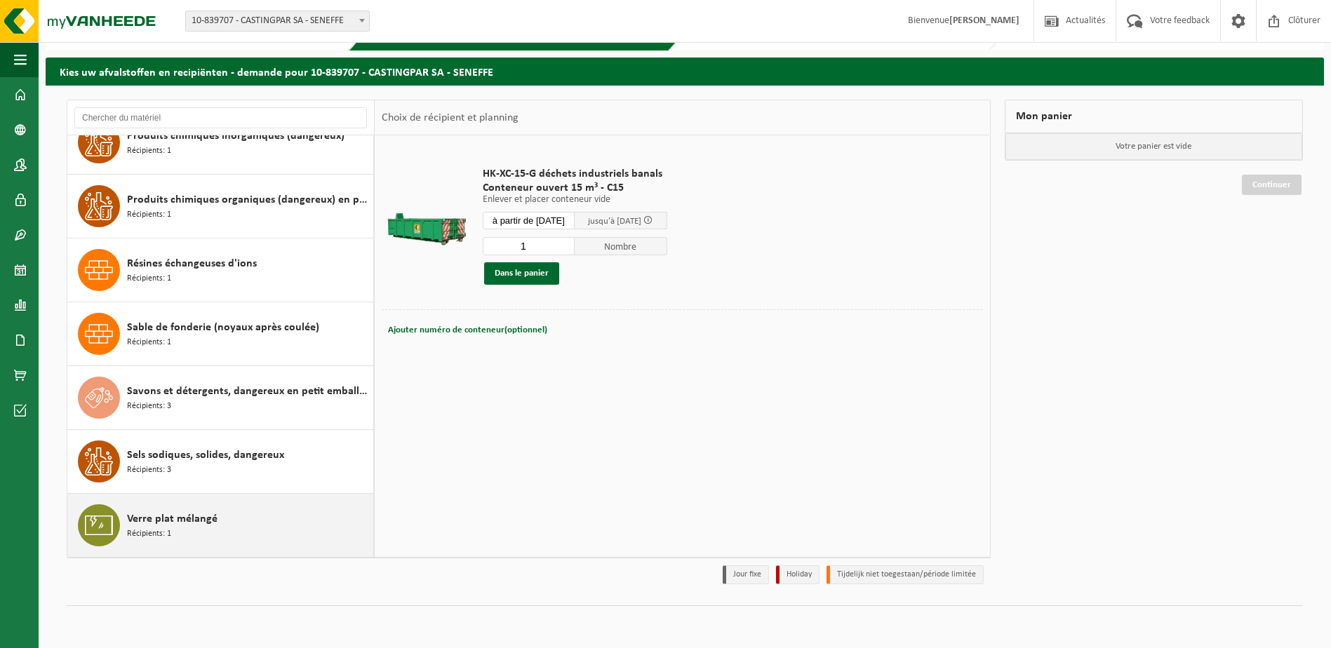
click at [287, 520] on div "Verre plat mélangé Récipients: 1" at bounding box center [248, 525] width 243 height 42
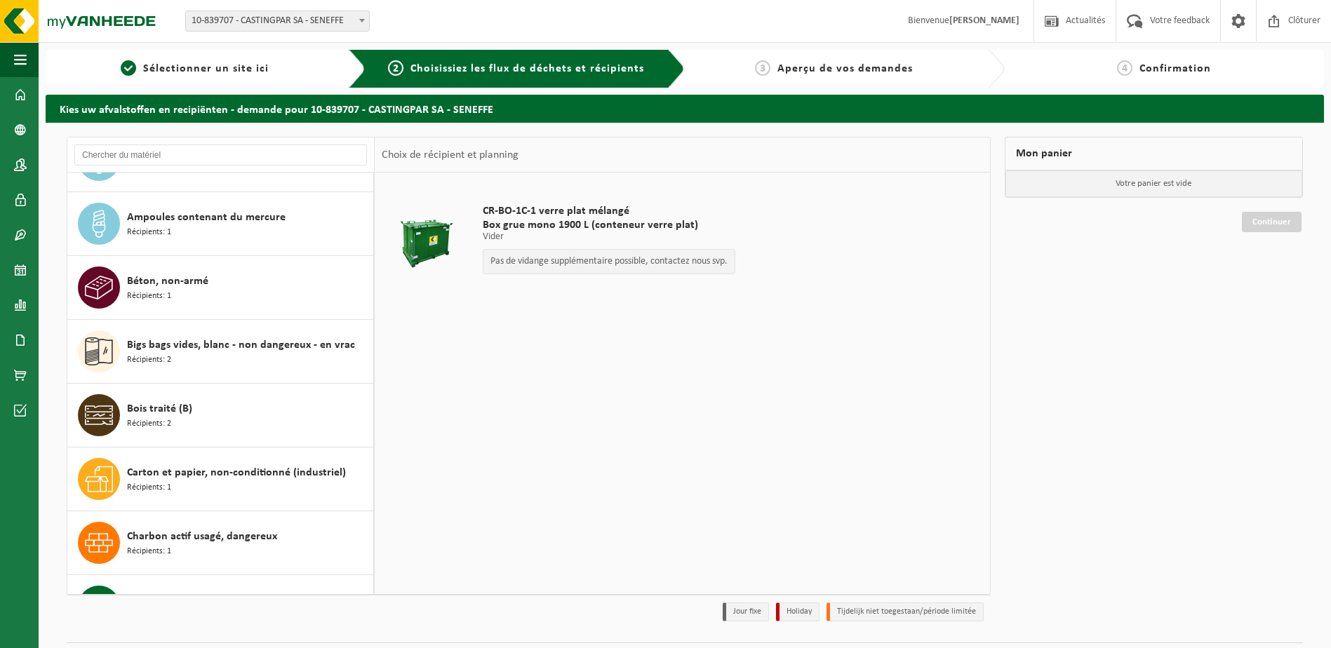
scroll to position [982, 0]
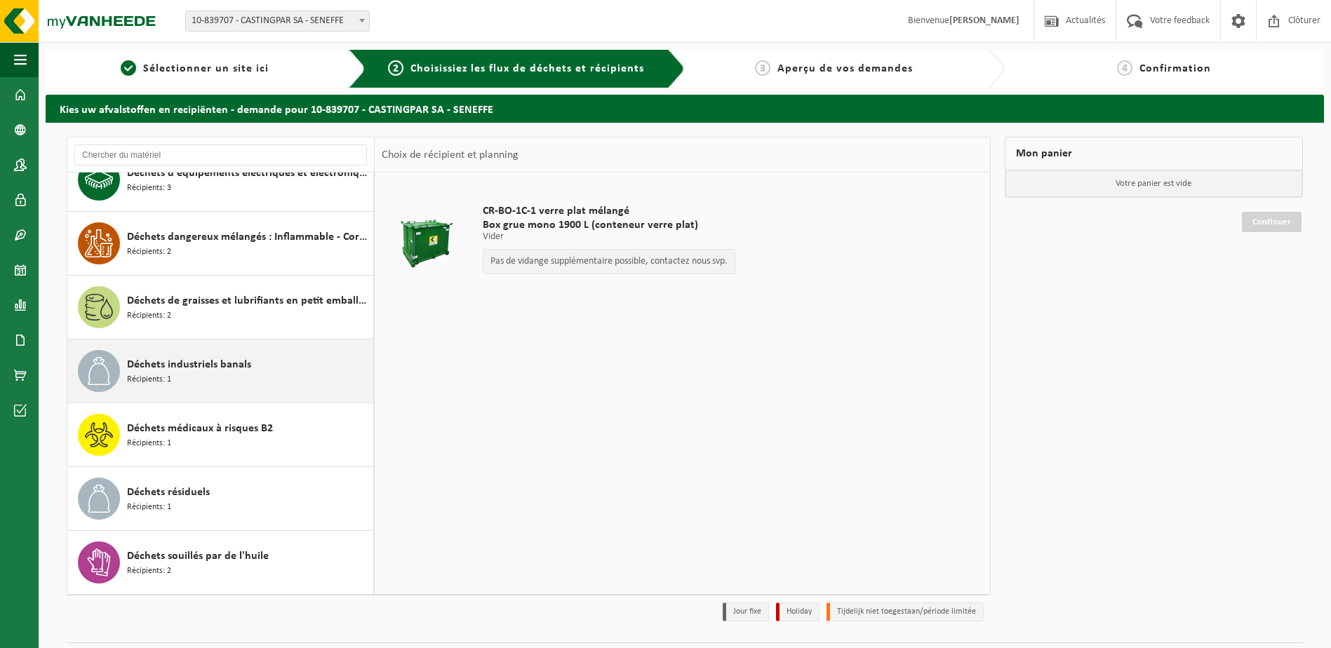
click at [262, 370] on div "Déchets industriels banals Récipients: 1" at bounding box center [248, 371] width 243 height 42
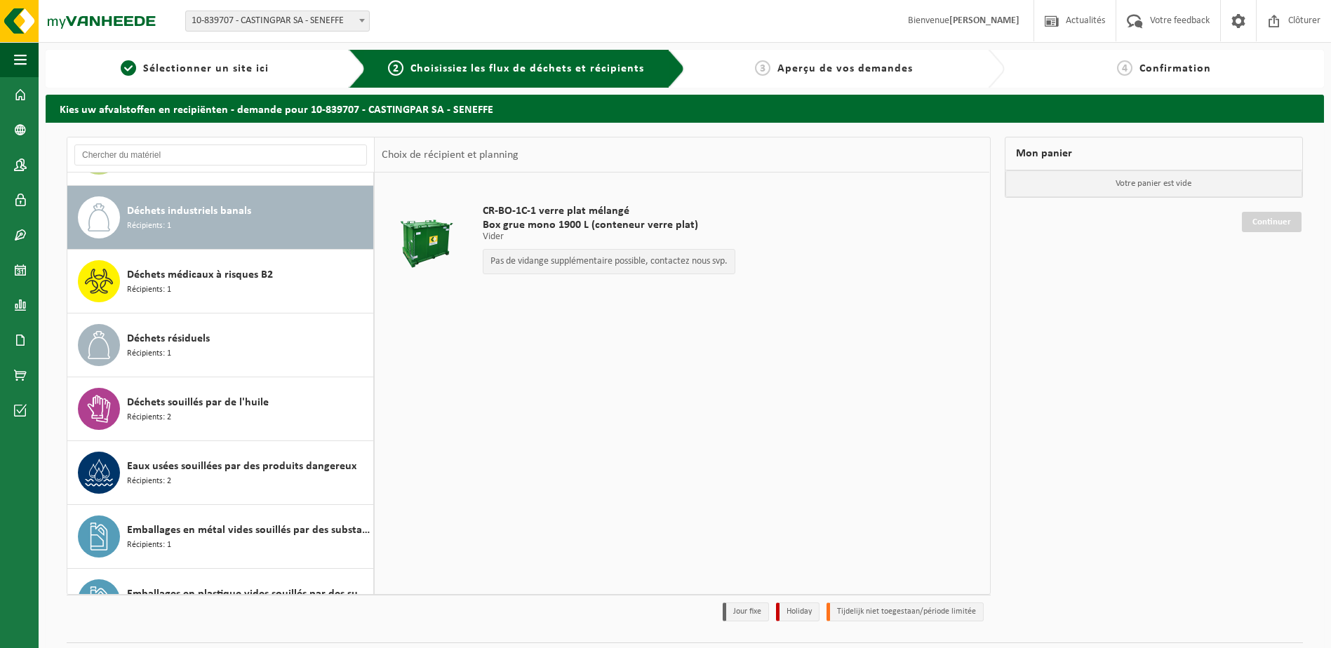
scroll to position [1149, 0]
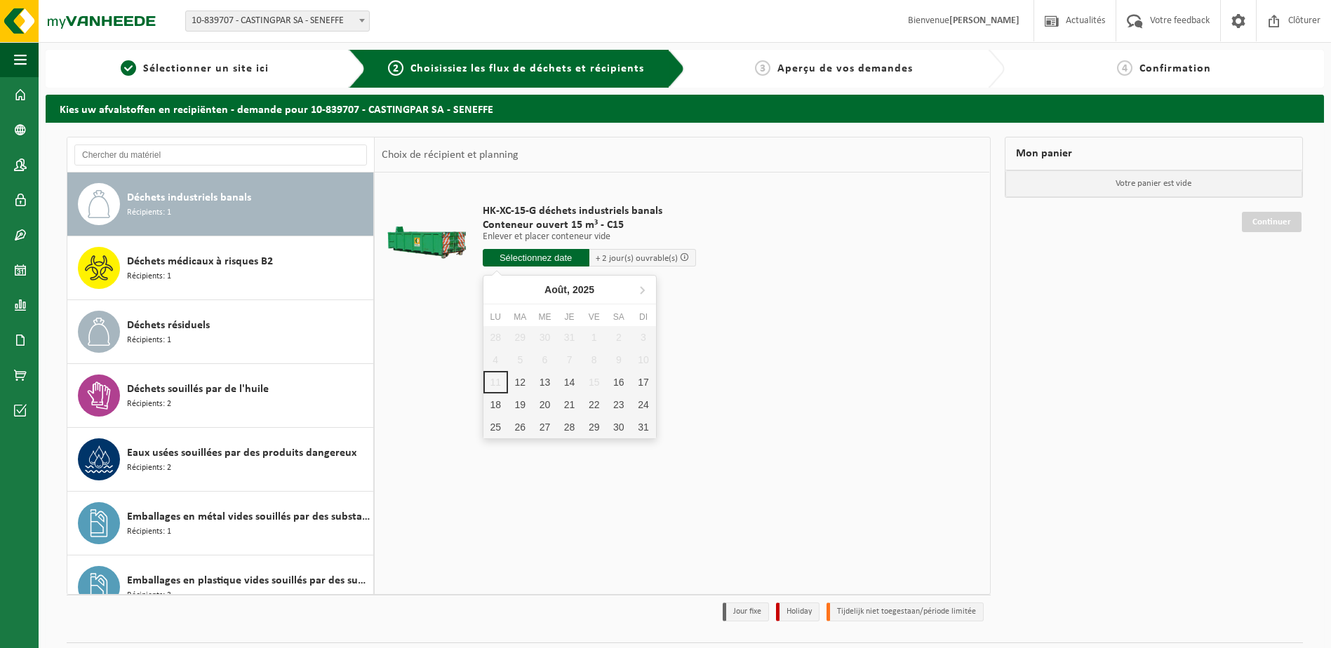
click at [550, 253] on input "text" at bounding box center [536, 258] width 107 height 18
click at [517, 380] on div "12" at bounding box center [520, 382] width 25 height 22
type input "à partir de 2025-08-12"
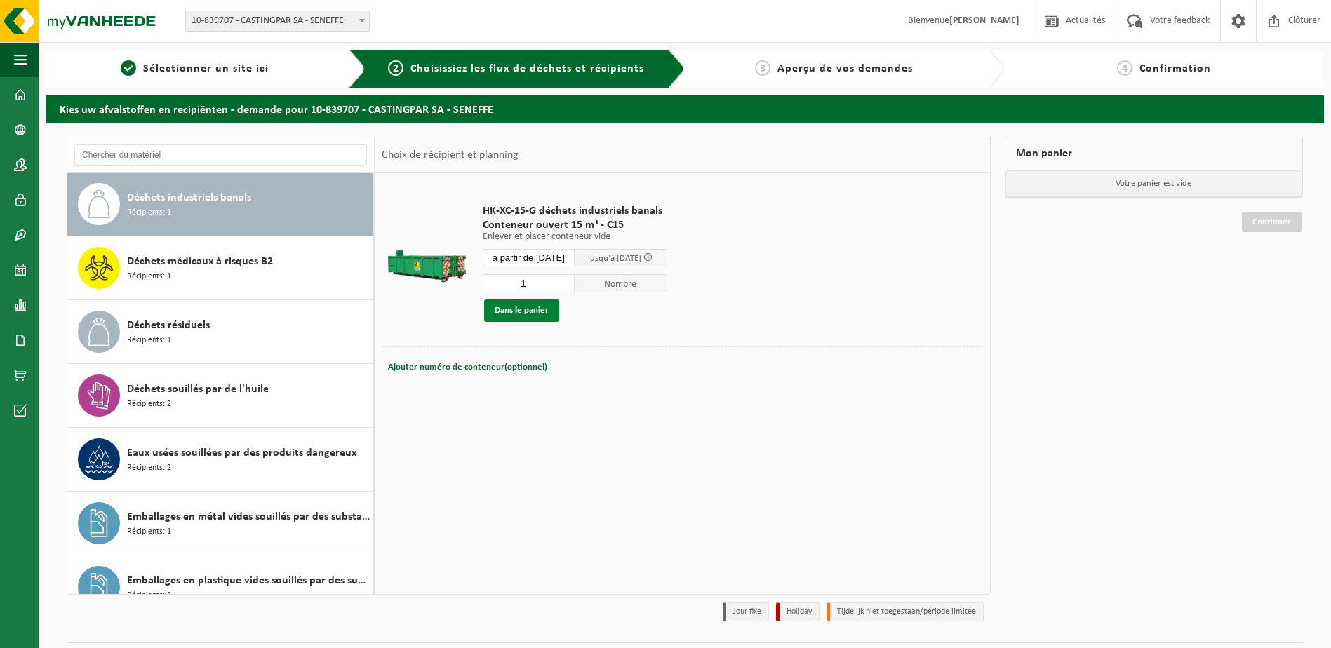
click at [549, 307] on button "Dans le panier" at bounding box center [521, 311] width 75 height 22
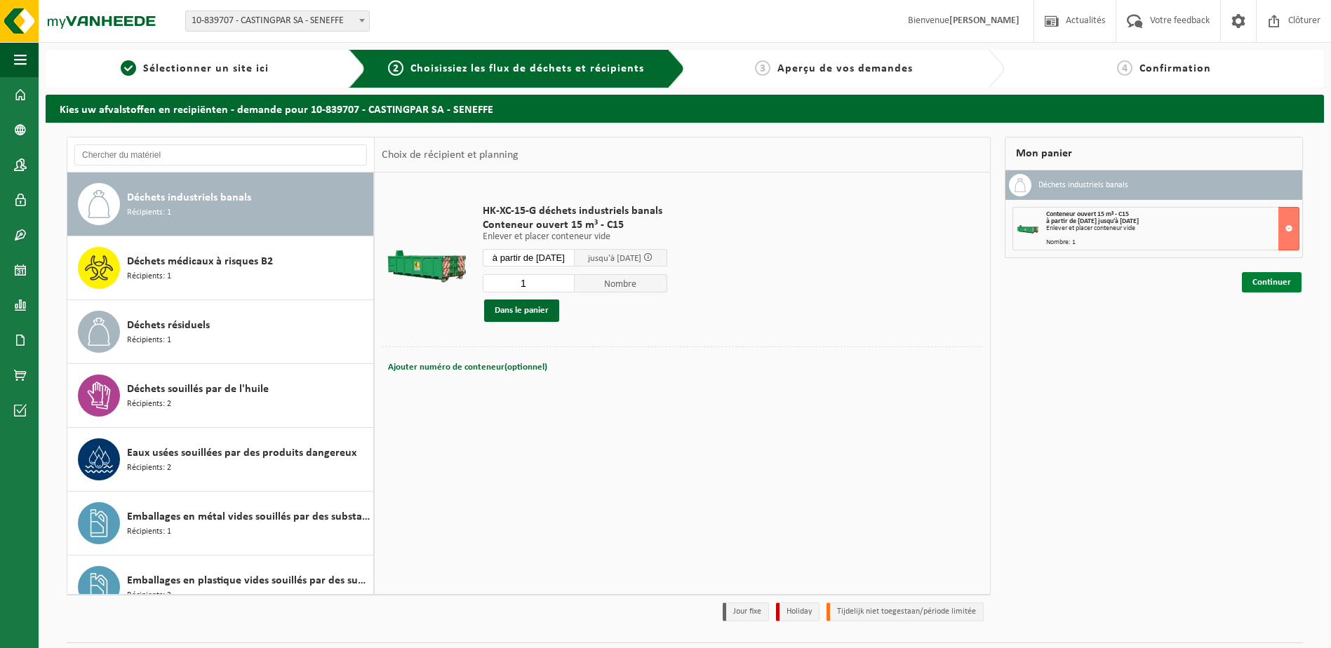
click at [1263, 284] on link "Continuer" at bounding box center [1272, 282] width 60 height 20
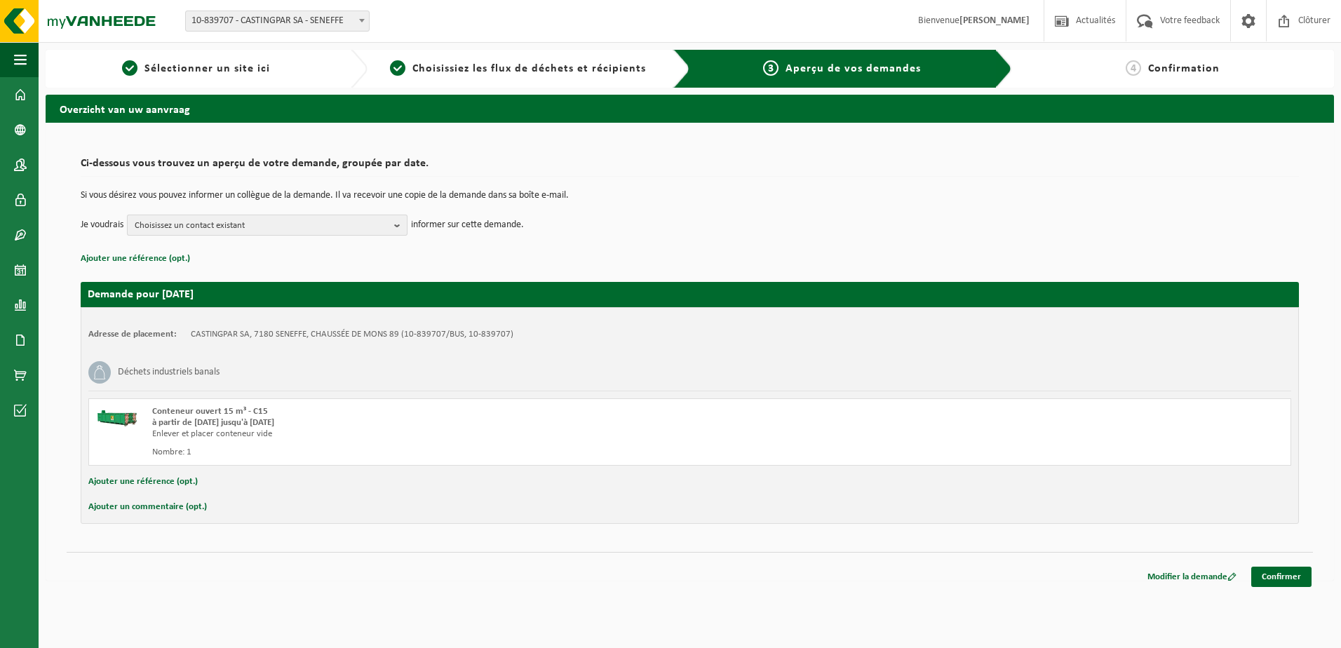
click at [396, 222] on b "button" at bounding box center [400, 225] width 13 height 20
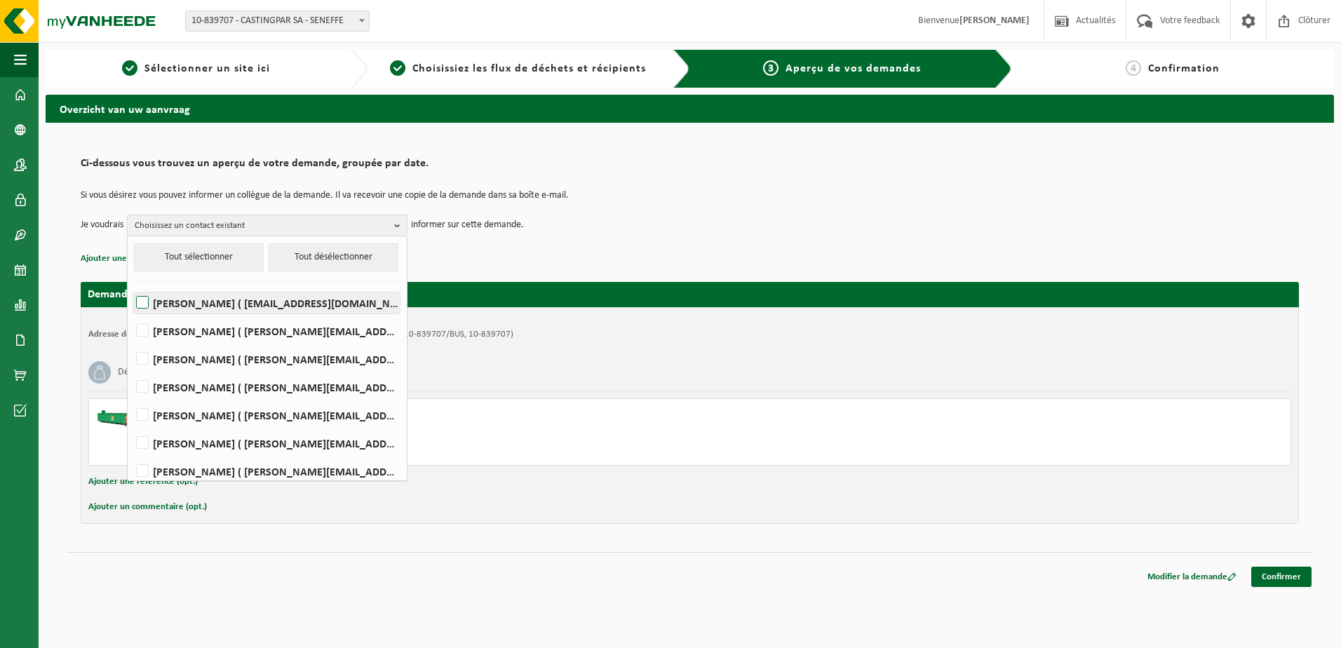
click at [142, 301] on label "MARIO Anzalla ( magasin@castingpar.com )" at bounding box center [266, 303] width 267 height 21
click at [131, 285] on input "MARIO Anzalla ( magasin@castingpar.com )" at bounding box center [130, 285] width 1 height 1
checkbox input "true"
click at [753, 248] on div "Ci-dessous vous trouvez un aperçu de votre demande, groupée par date. Si vous d…" at bounding box center [690, 209] width 1218 height 117
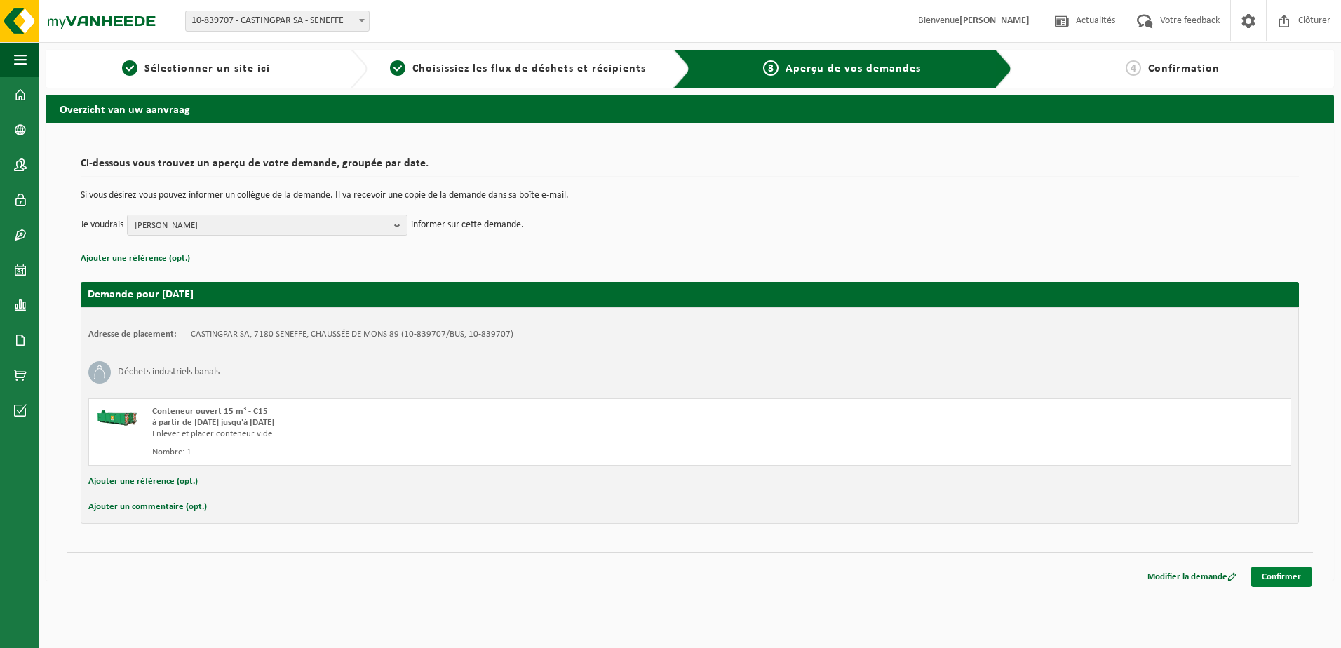
click at [1291, 577] on link "Confirmer" at bounding box center [1281, 577] width 60 height 20
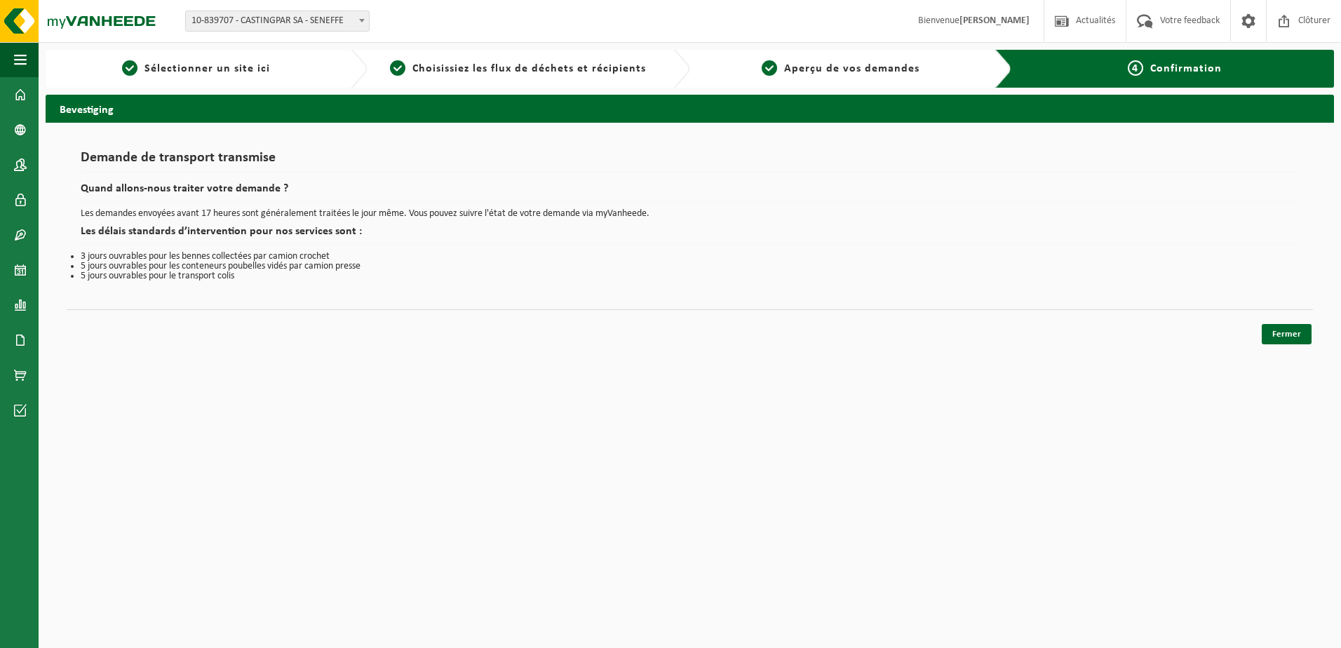
click at [1261, 331] on div "Demande de transport transmise Quand allons-nous traiter votre demande ? Les de…" at bounding box center [690, 230] width 1289 height 215
click at [1265, 336] on link "Fermer" at bounding box center [1287, 334] width 50 height 20
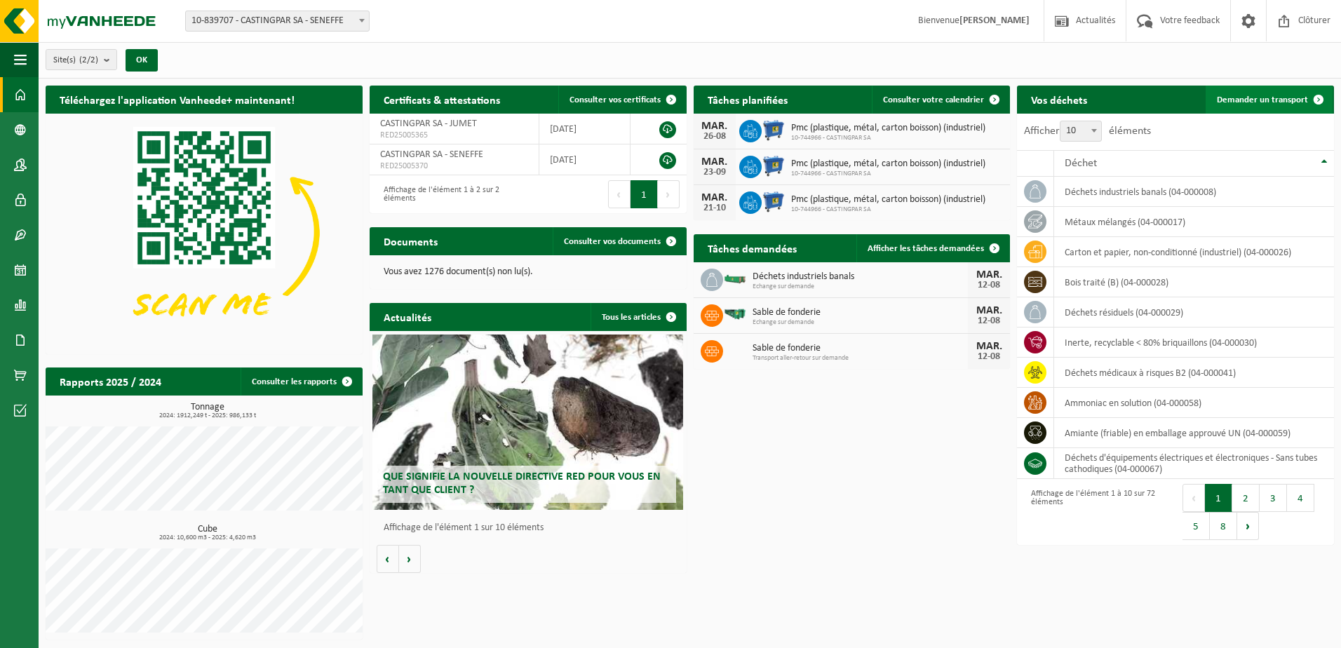
click at [1256, 95] on span "Demander un transport" at bounding box center [1262, 99] width 91 height 9
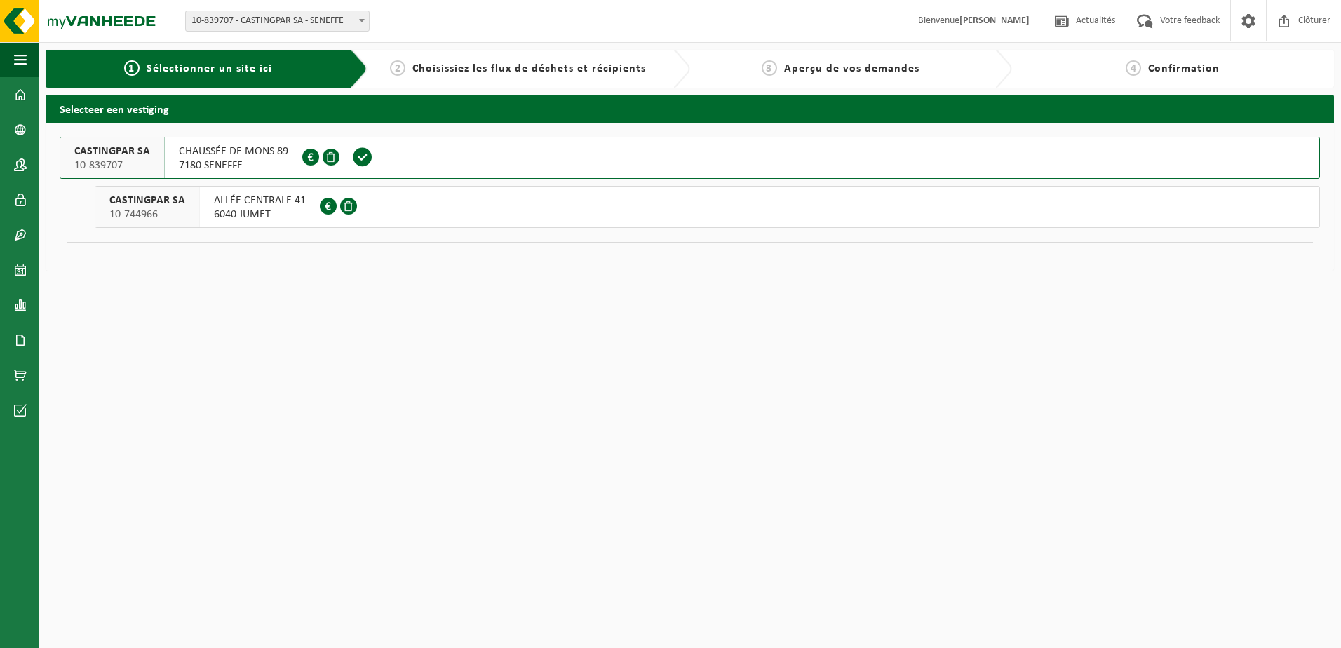
click at [196, 152] on span "CHAUSSÉE DE MONS 89" at bounding box center [233, 152] width 109 height 14
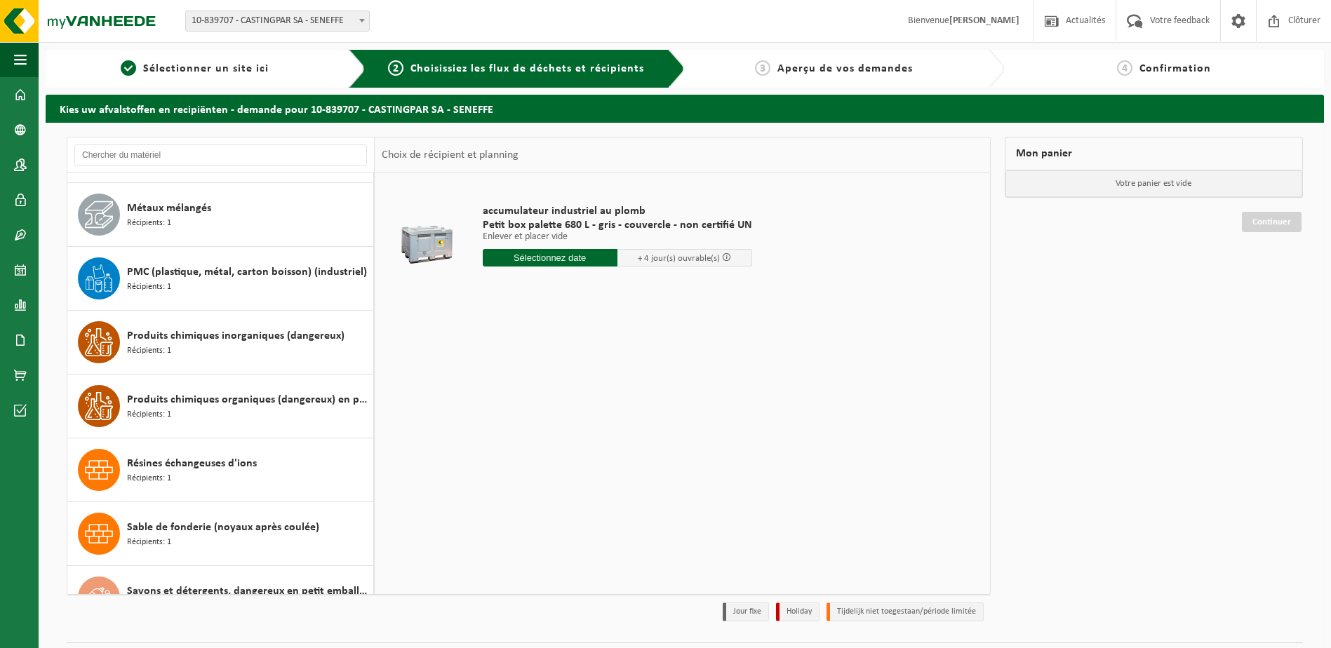
scroll to position [2323, 0]
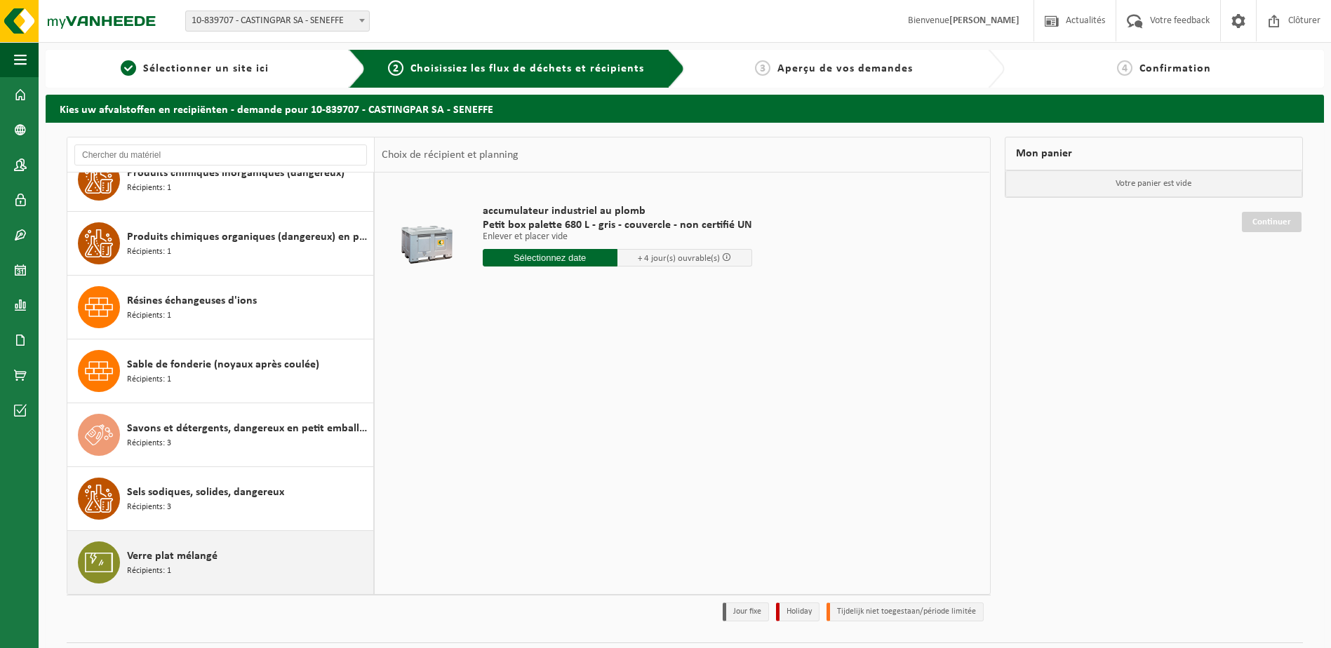
click at [270, 561] on div "Verre plat mélangé Récipients: 1" at bounding box center [248, 563] width 243 height 42
